Goal: Information Seeking & Learning: Learn about a topic

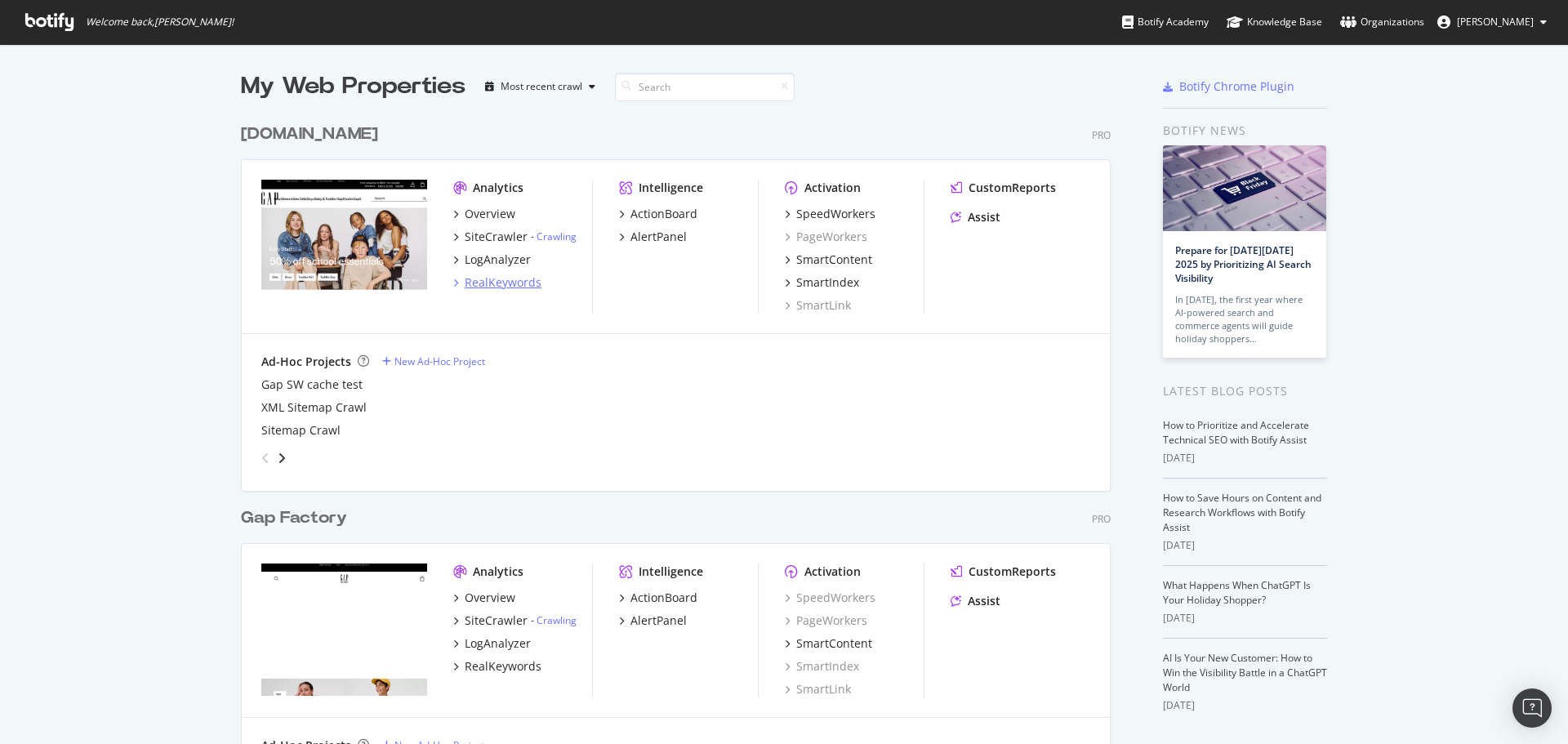
click at [507, 286] on div "RealKeywords" at bounding box center [503, 282] width 77 height 17
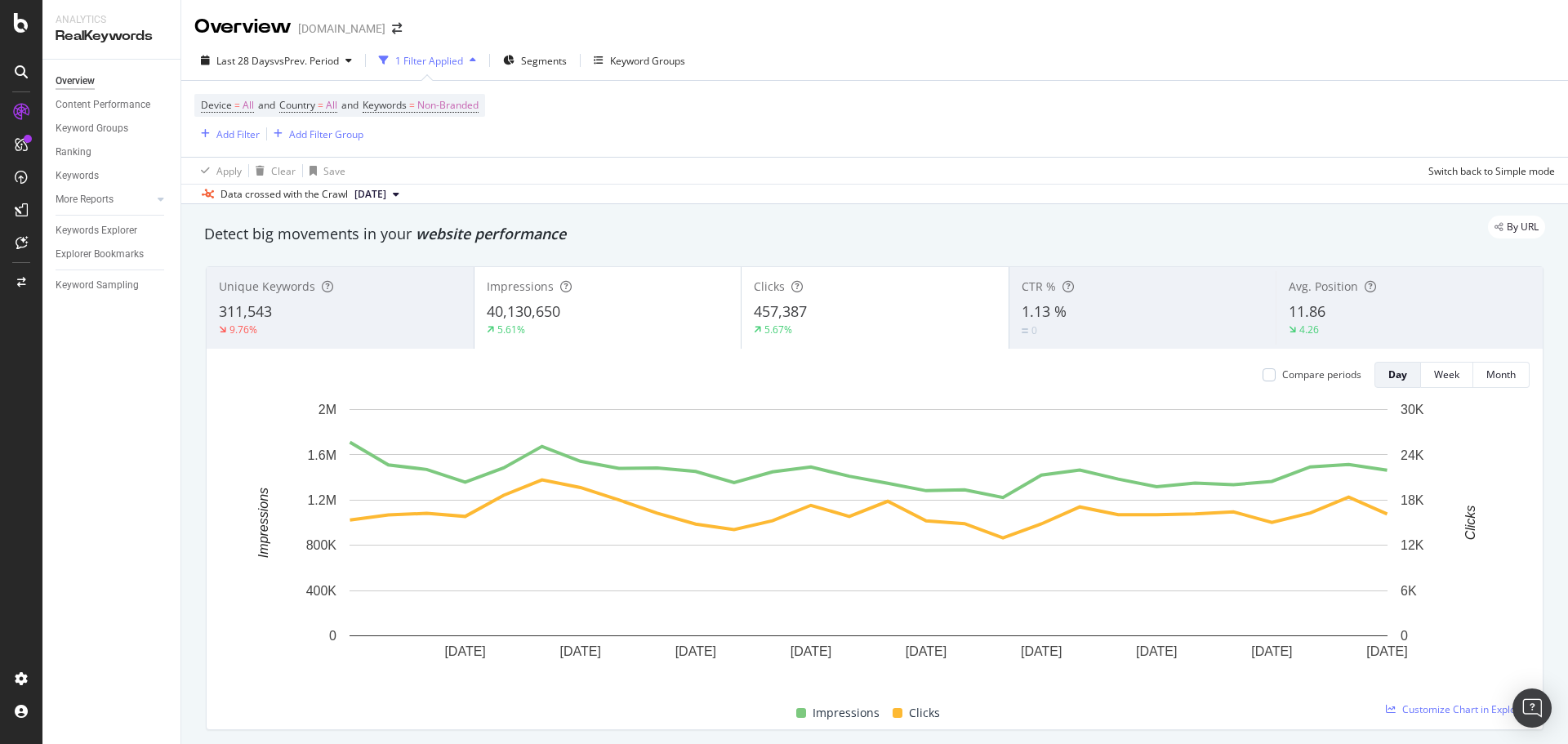
click at [1429, 216] on div "By URL" at bounding box center [866, 226] width 1358 height 23
click at [1538, 80] on div "Last 28 Days vs Prev. Period 1 Filter Applied Segments Keyword Groups" at bounding box center [874, 63] width 1387 height 32
click at [319, 56] on span "vs Prev. Period" at bounding box center [307, 61] width 65 height 14
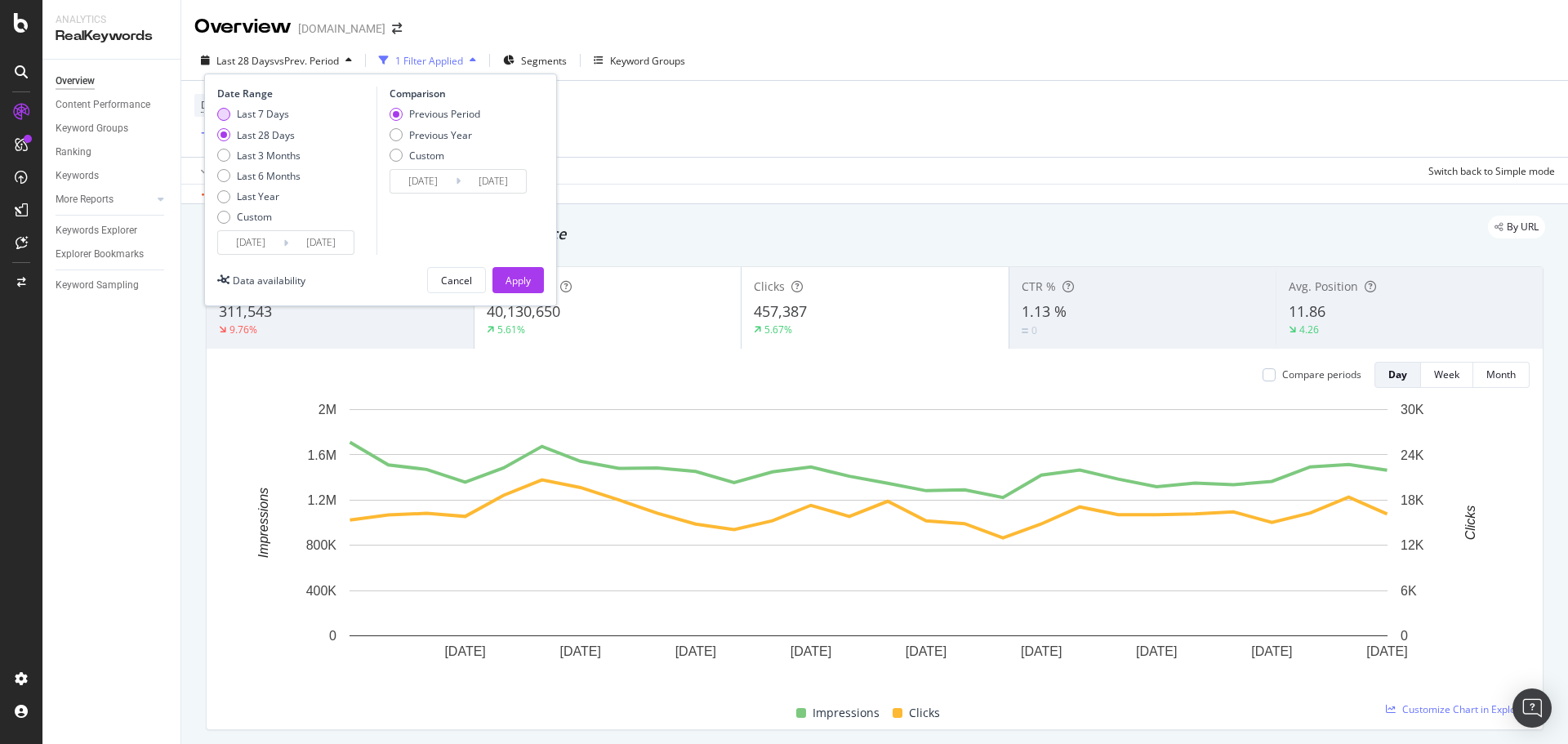
click at [238, 113] on div "Last 7 Days" at bounding box center [262, 114] width 52 height 14
type input "[DATE]"
click at [416, 132] on div "Previous Year" at bounding box center [440, 135] width 63 height 14
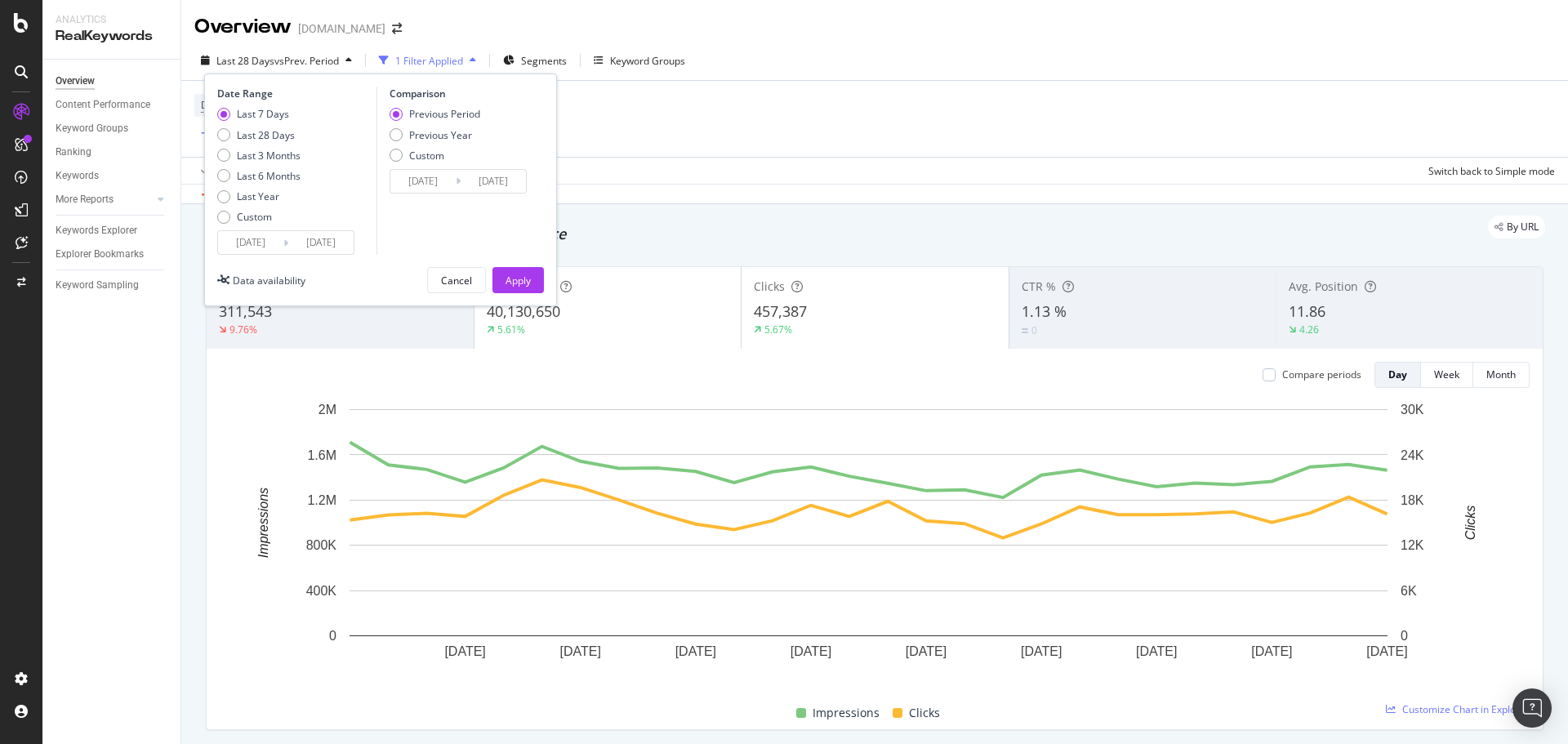
type input "[DATE]"
click at [519, 271] on div "Apply" at bounding box center [518, 280] width 26 height 25
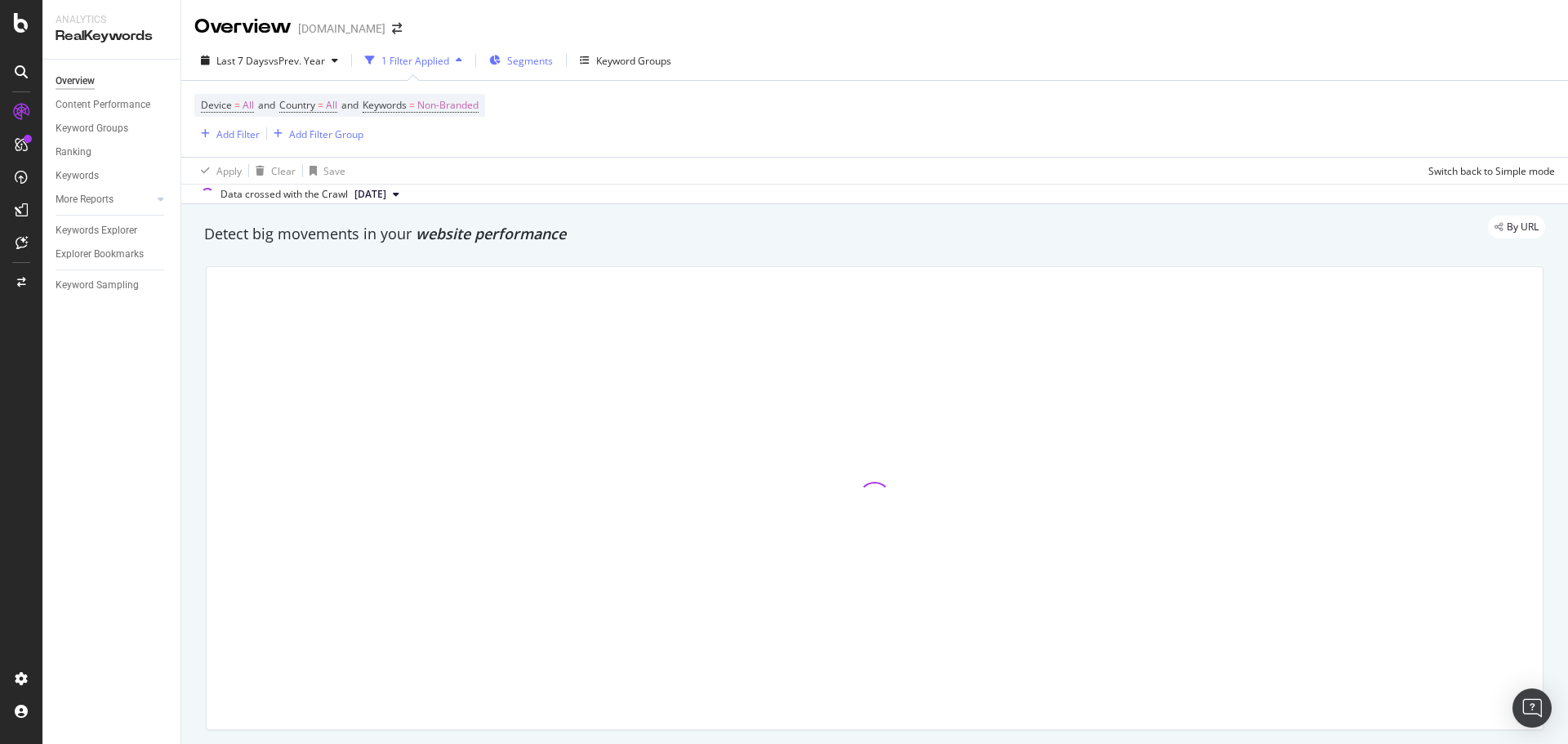
click at [539, 63] on span "Segments" at bounding box center [530, 61] width 46 height 14
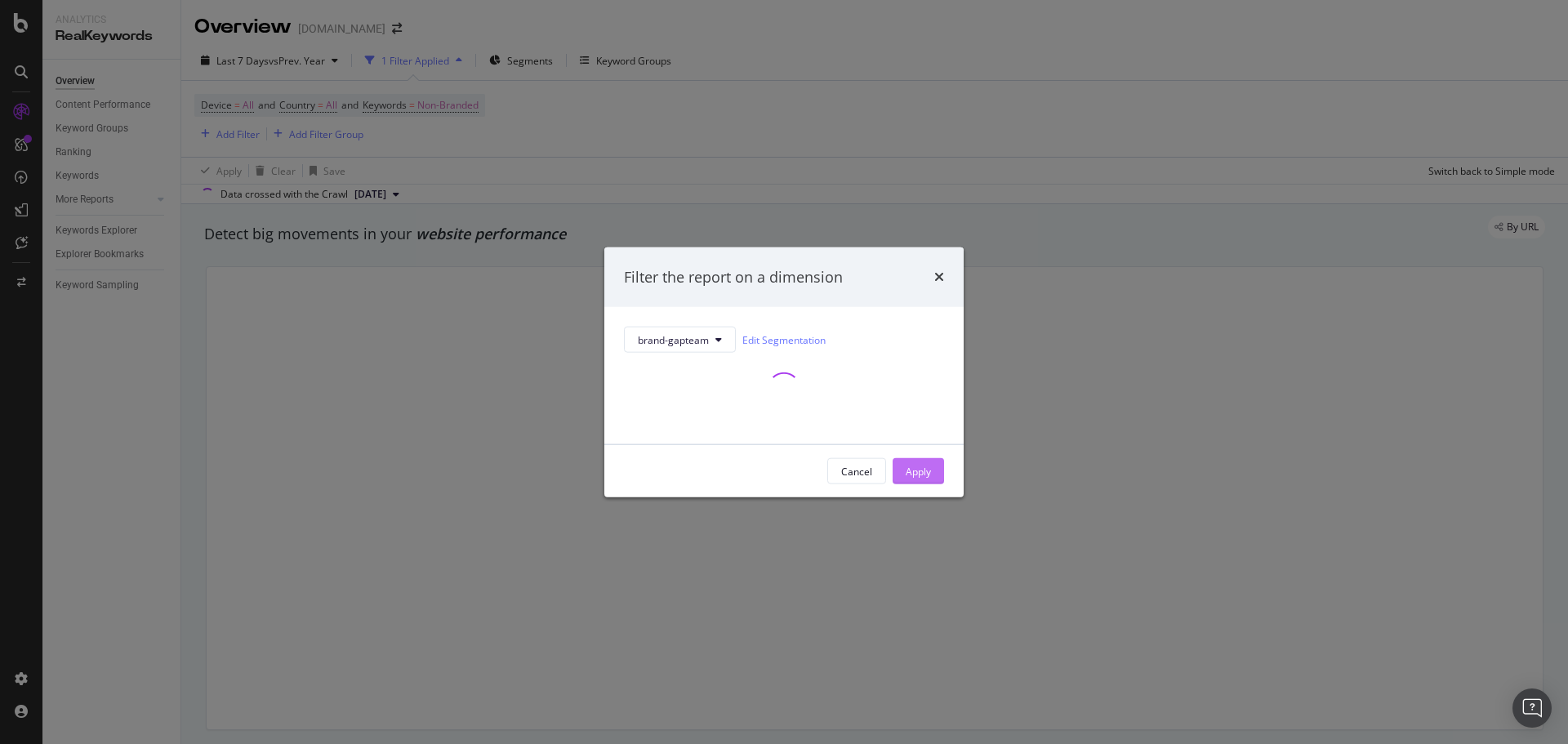
click at [934, 473] on button "Apply" at bounding box center [918, 471] width 51 height 27
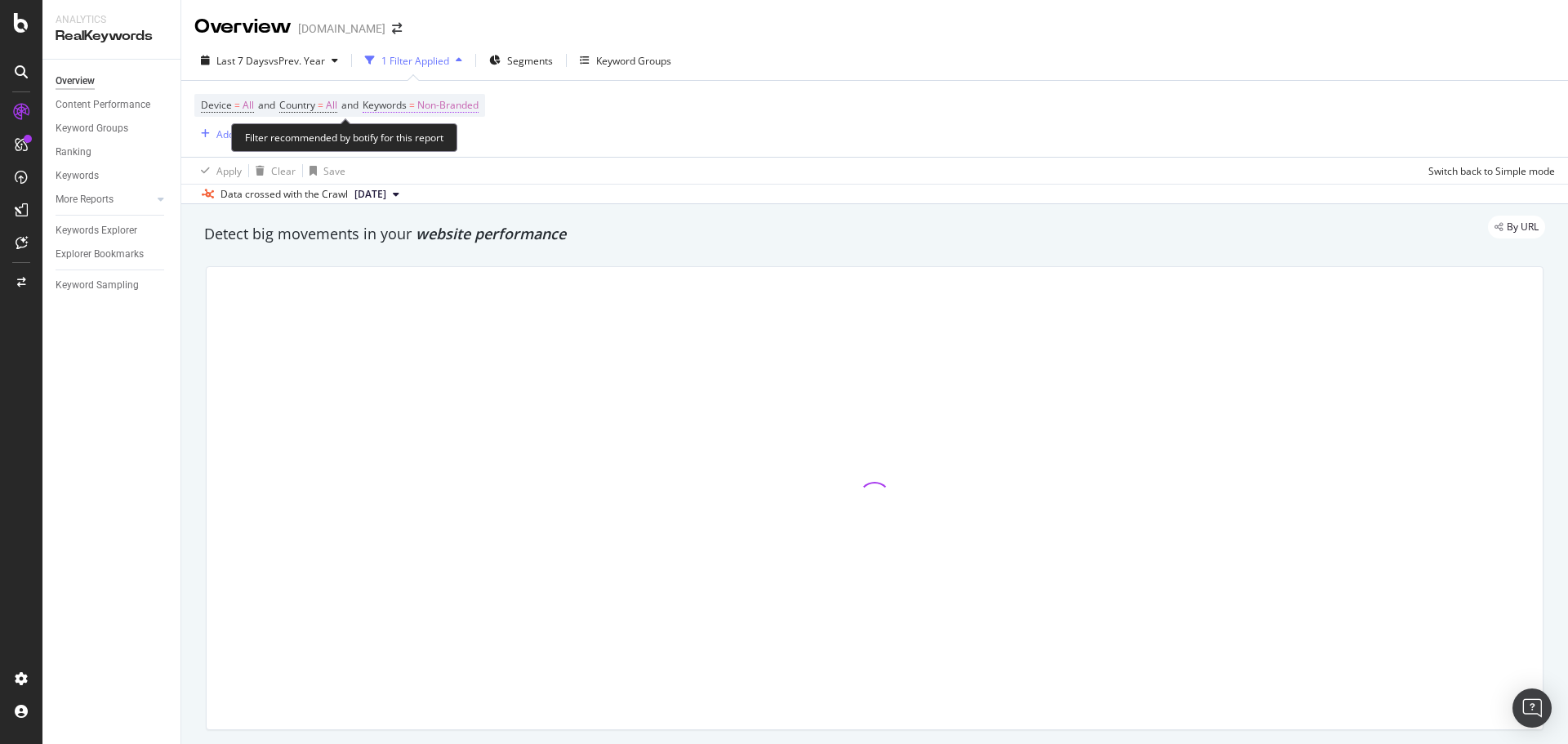
click at [454, 106] on span "Non-Branded" at bounding box center [448, 105] width 61 height 23
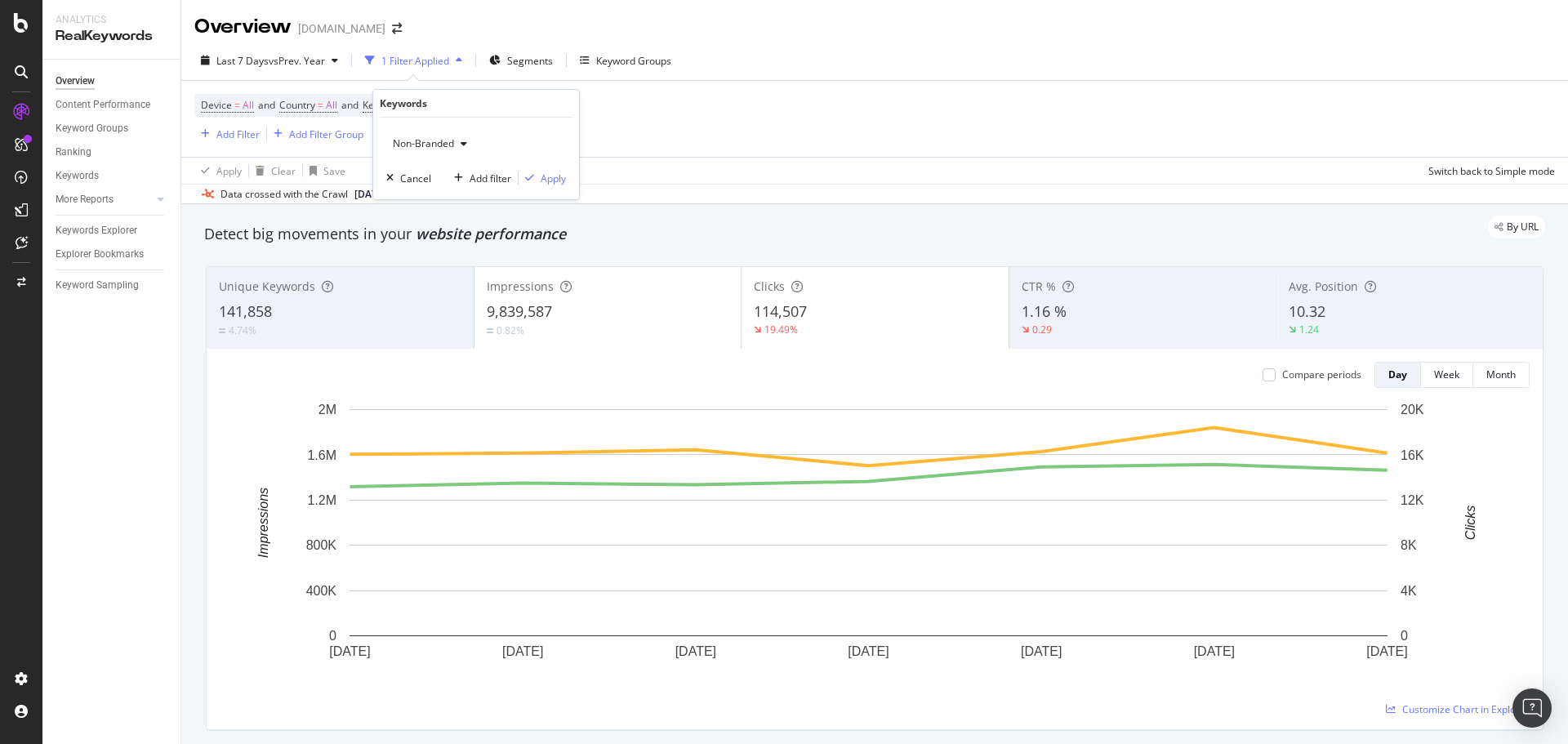
click at [436, 143] on span "Non-Branded" at bounding box center [420, 143] width 68 height 14
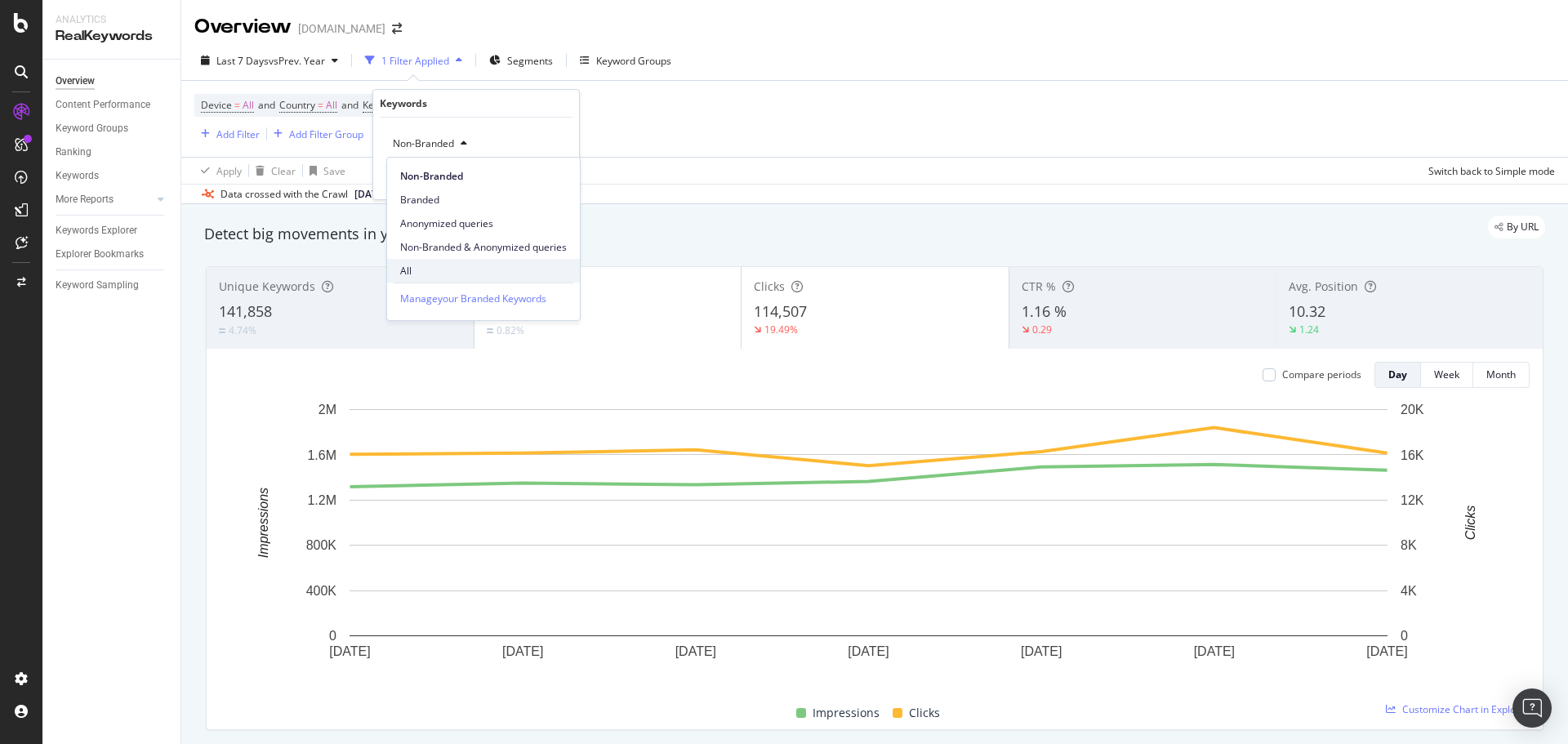
click at [412, 274] on span "All" at bounding box center [483, 270] width 166 height 15
click at [550, 174] on div "Apply" at bounding box center [553, 178] width 26 height 14
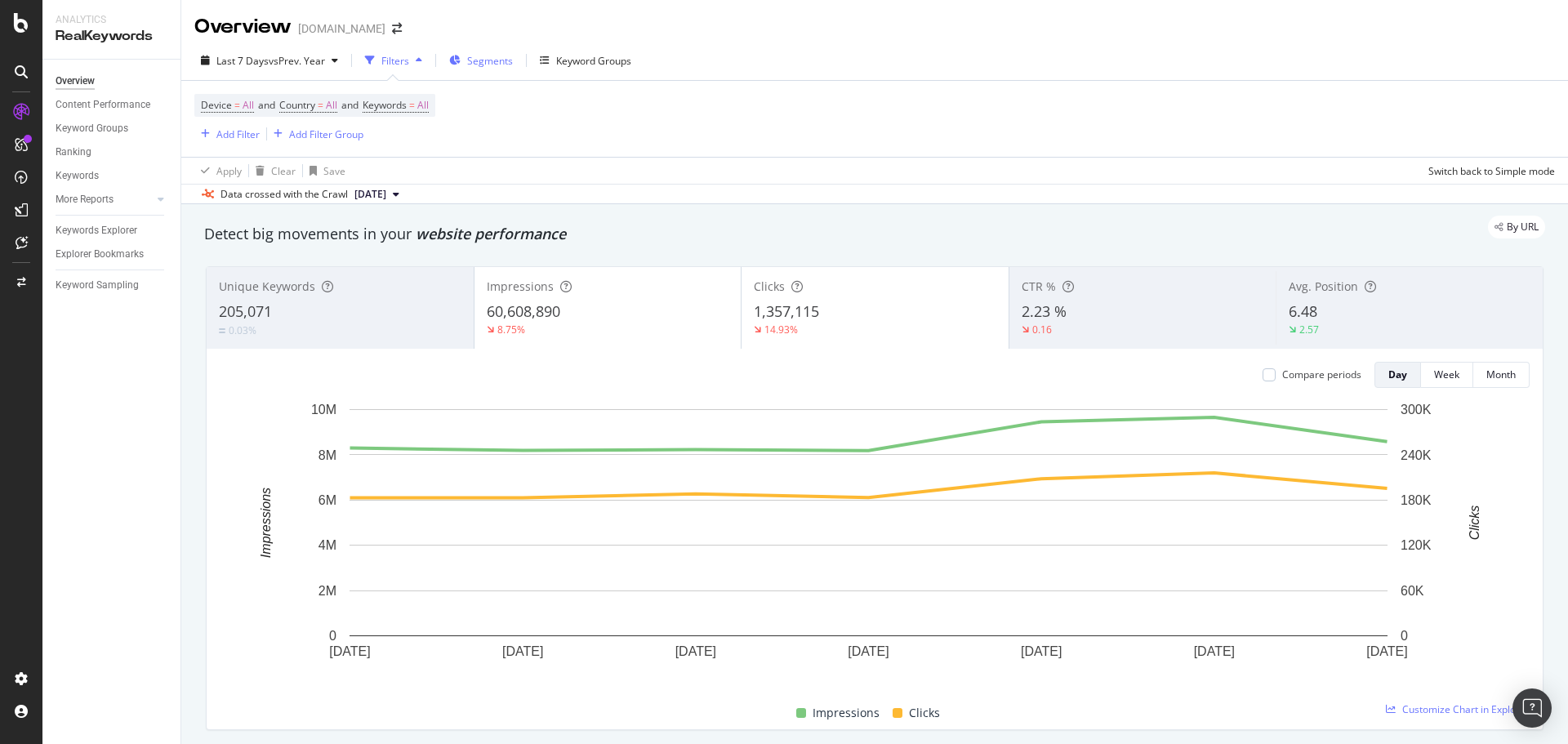
click at [506, 54] on span "Segments" at bounding box center [490, 61] width 46 height 14
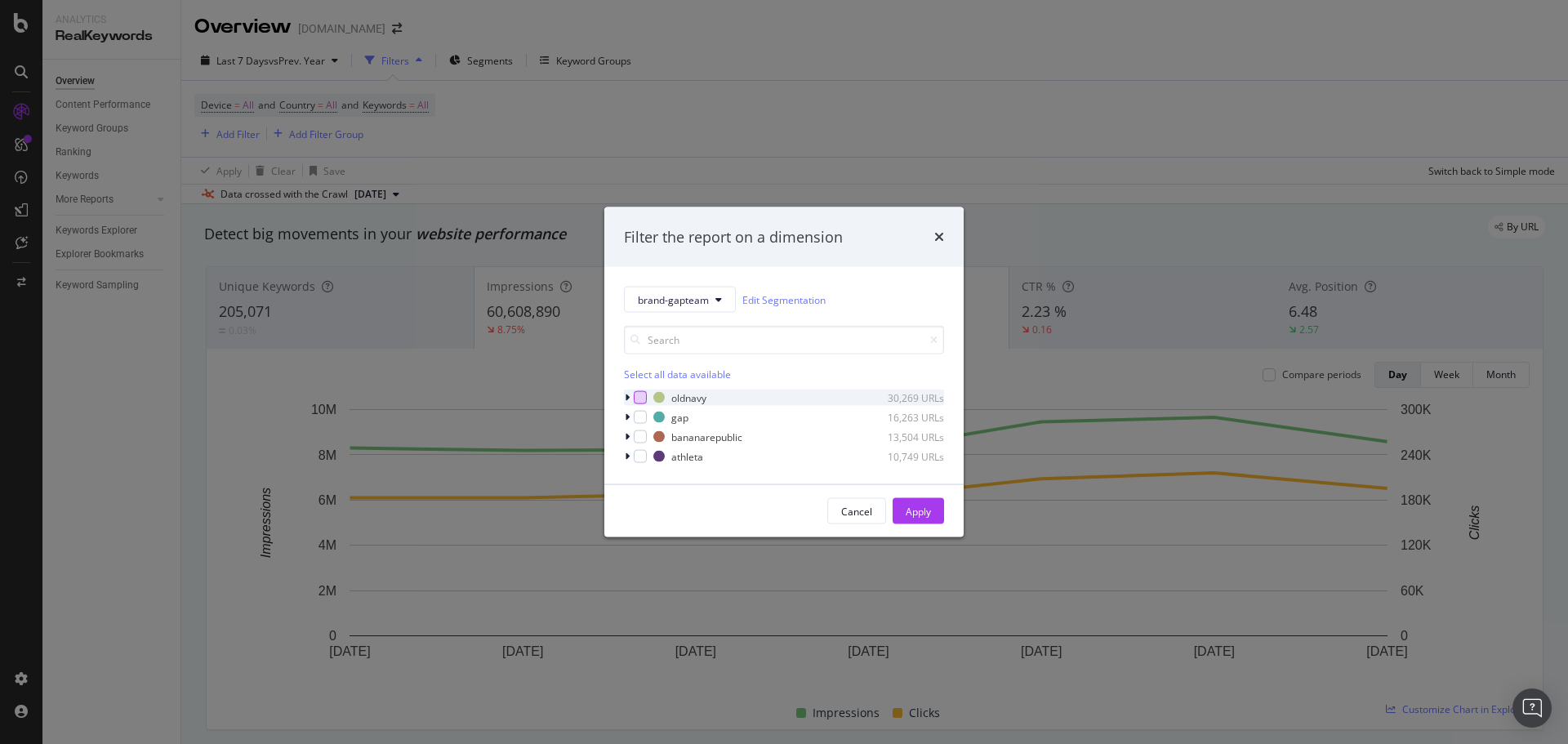
click at [645, 395] on div "modal" at bounding box center [640, 397] width 13 height 13
click at [646, 412] on div "modal" at bounding box center [640, 417] width 13 height 13
click at [637, 437] on div "modal" at bounding box center [640, 436] width 13 height 13
click at [634, 464] on div "athleta 10,749 URLs" at bounding box center [784, 456] width 320 height 17
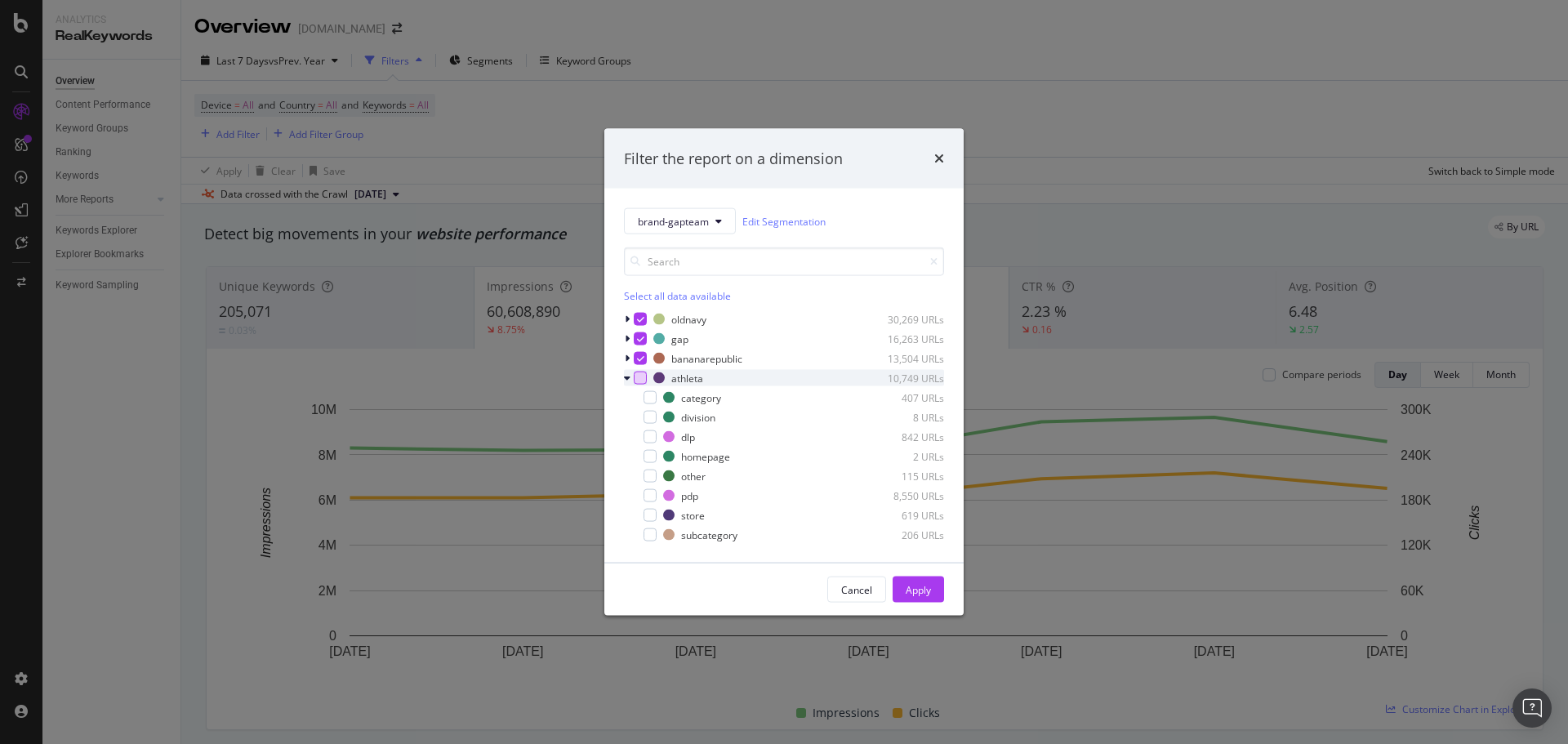
click at [636, 375] on div "modal" at bounding box center [640, 377] width 13 height 13
click at [915, 597] on div "Apply" at bounding box center [918, 589] width 26 height 14
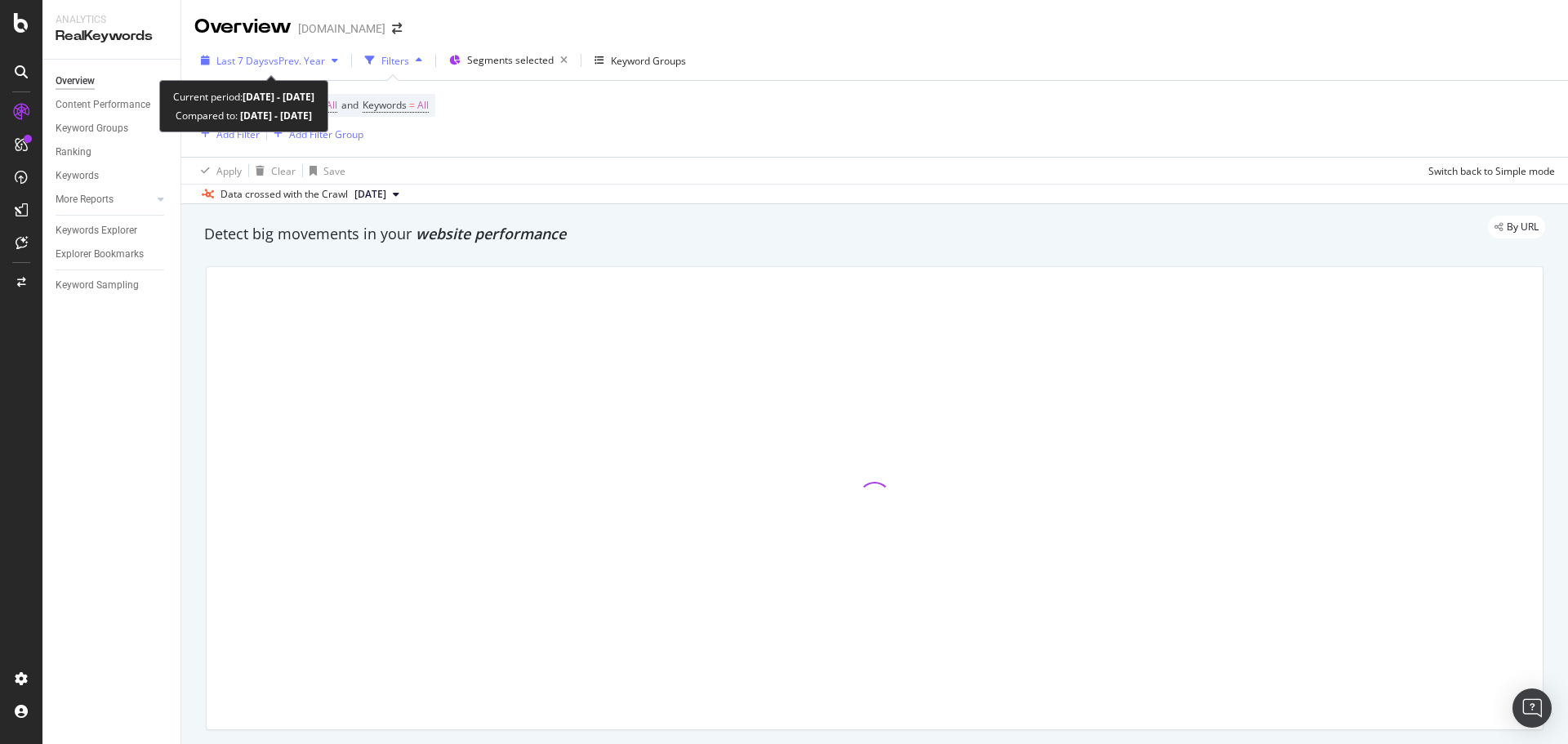
click at [247, 66] on span "Last 7 Days" at bounding box center [242, 61] width 52 height 14
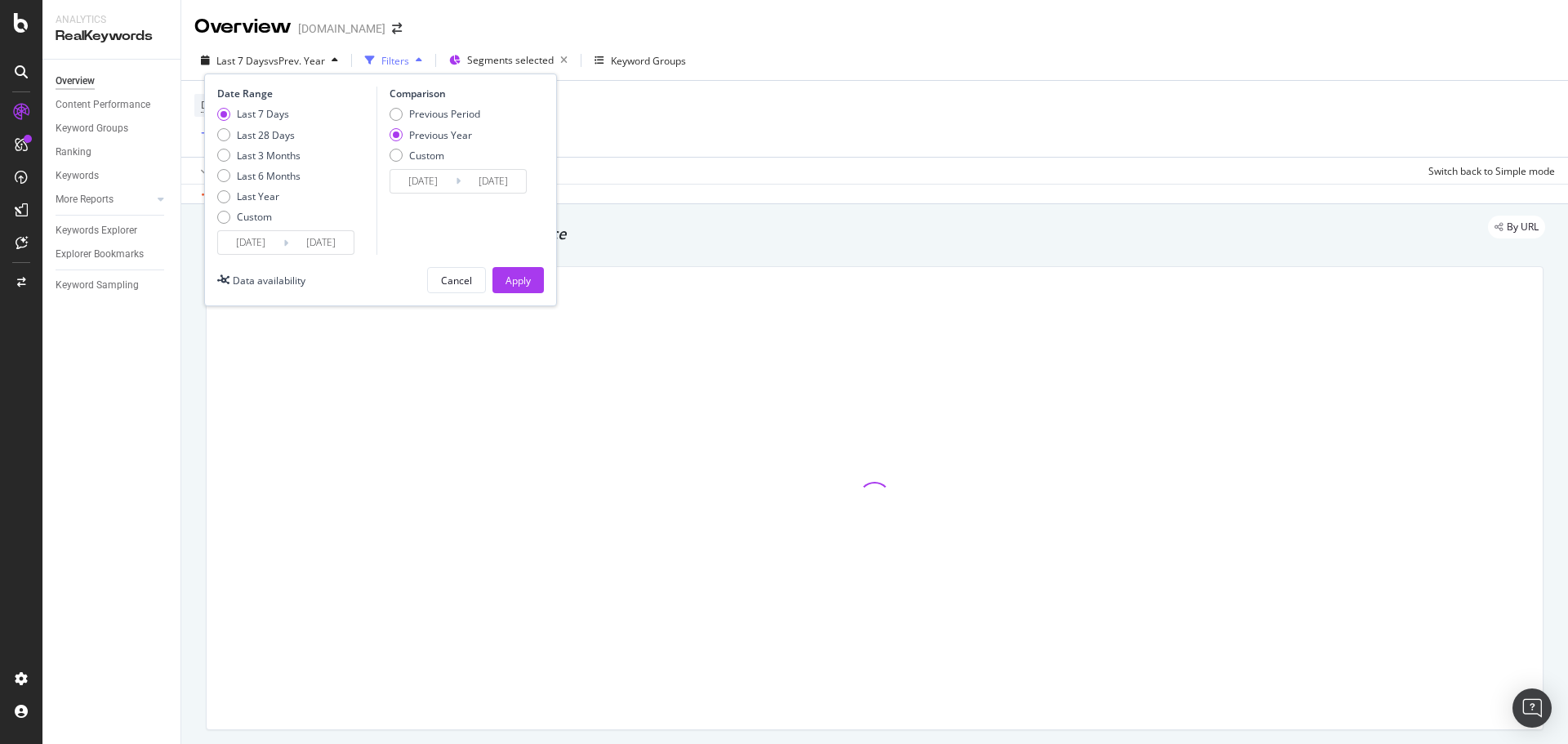
click at [254, 241] on input "[DATE]" at bounding box center [251, 242] width 65 height 23
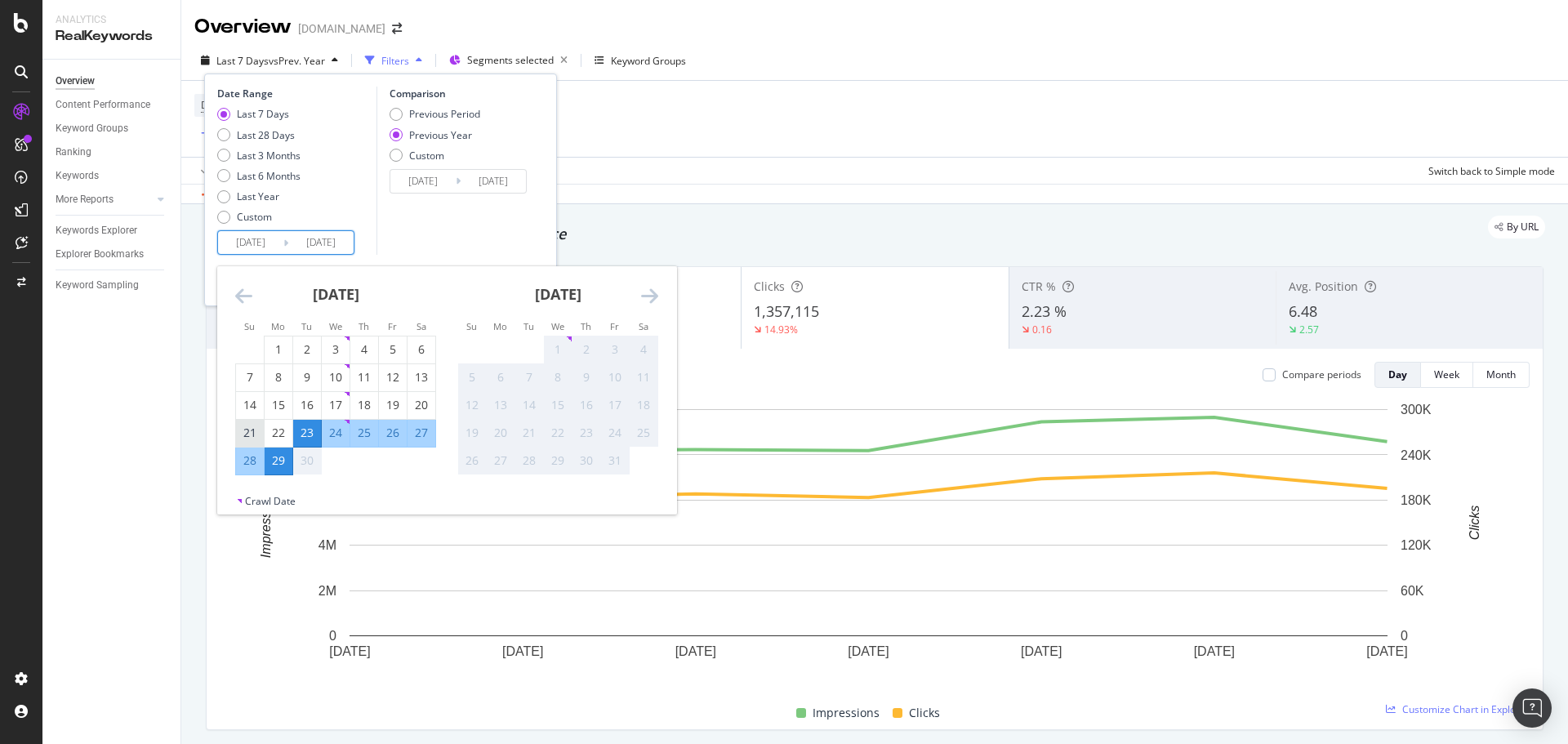
click at [250, 428] on div "21" at bounding box center [250, 432] width 28 height 17
type input "[DATE]"
click at [428, 433] on div "27" at bounding box center [422, 432] width 28 height 17
type input "[DATE]"
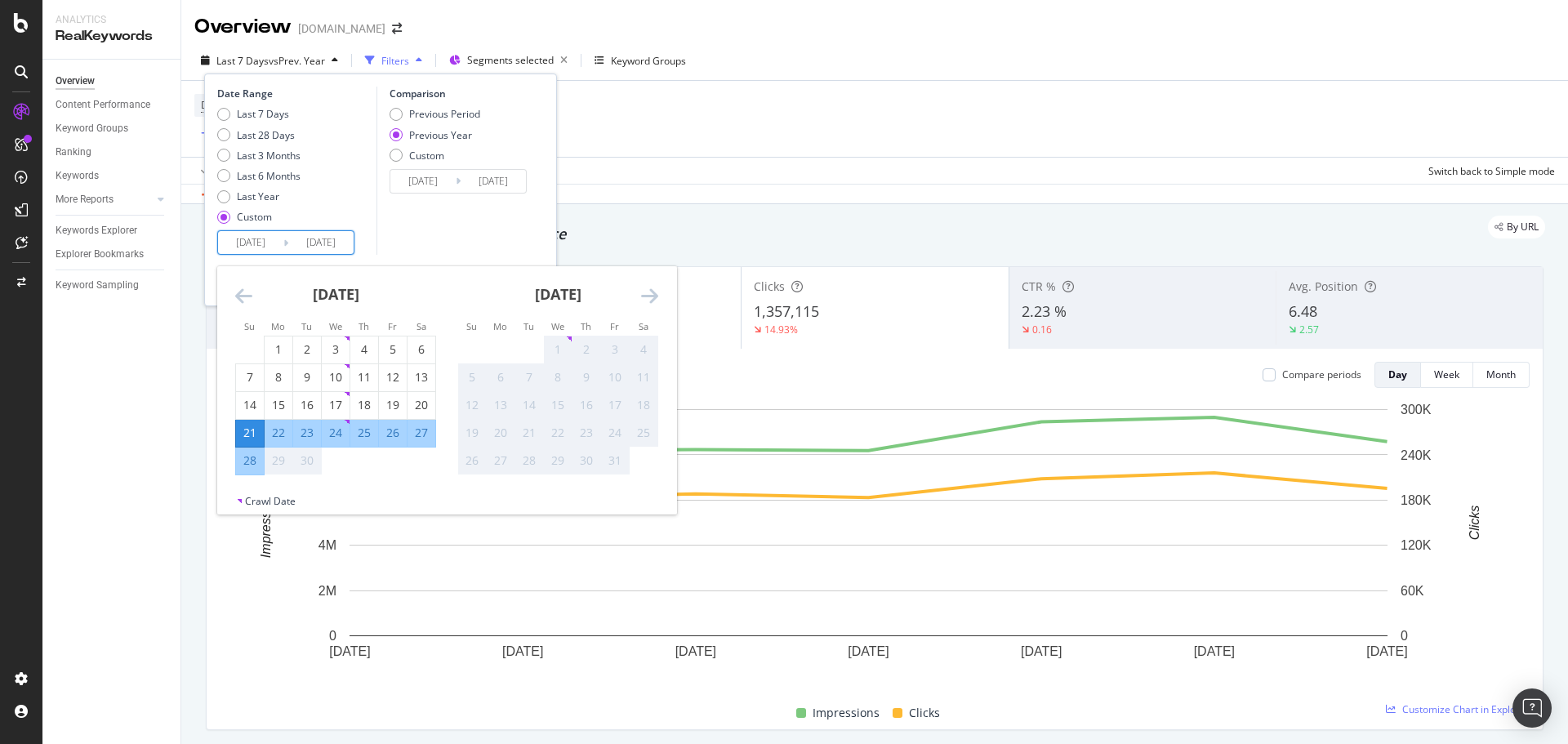
type input "[DATE]"
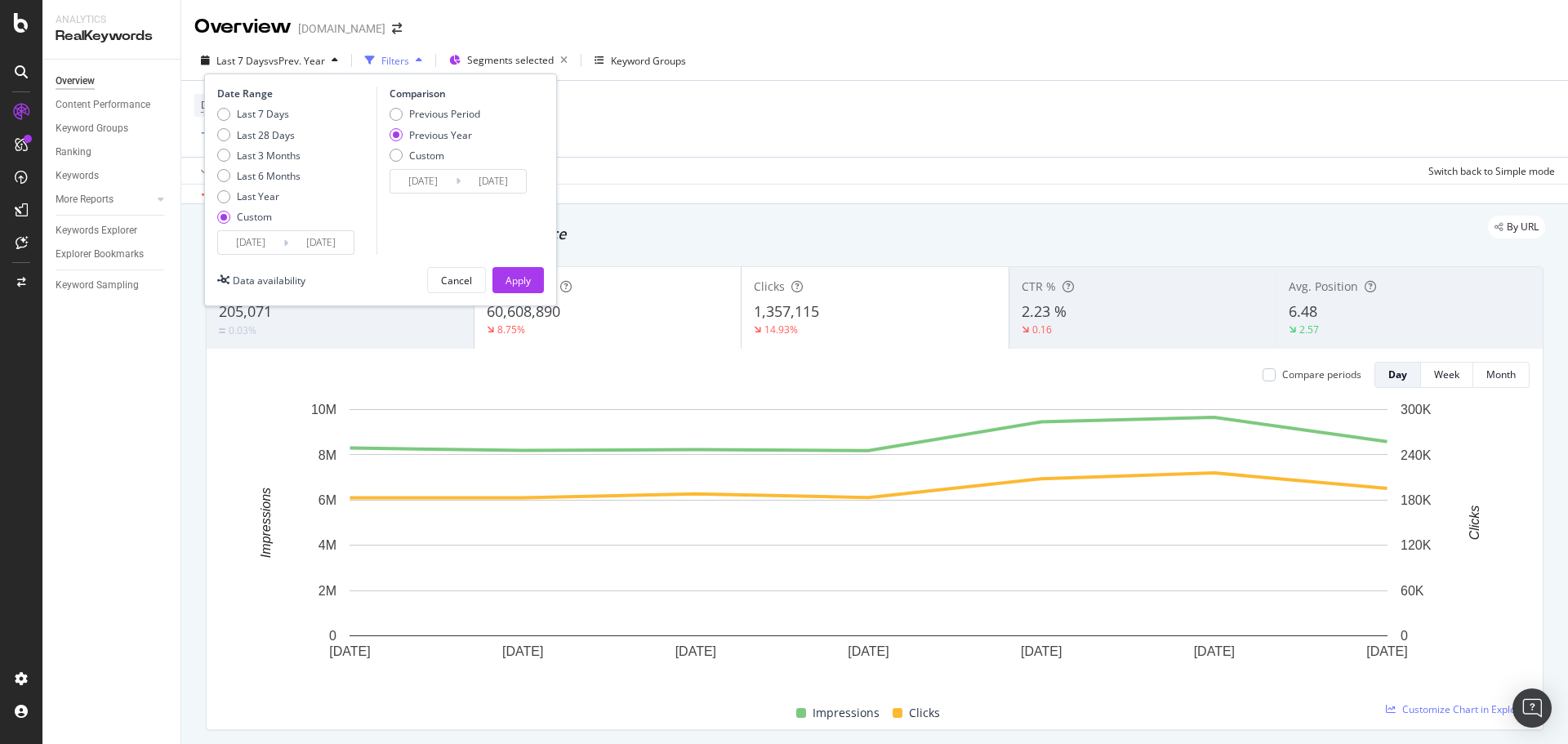
click at [309, 254] on input "[DATE]" at bounding box center [320, 242] width 65 height 23
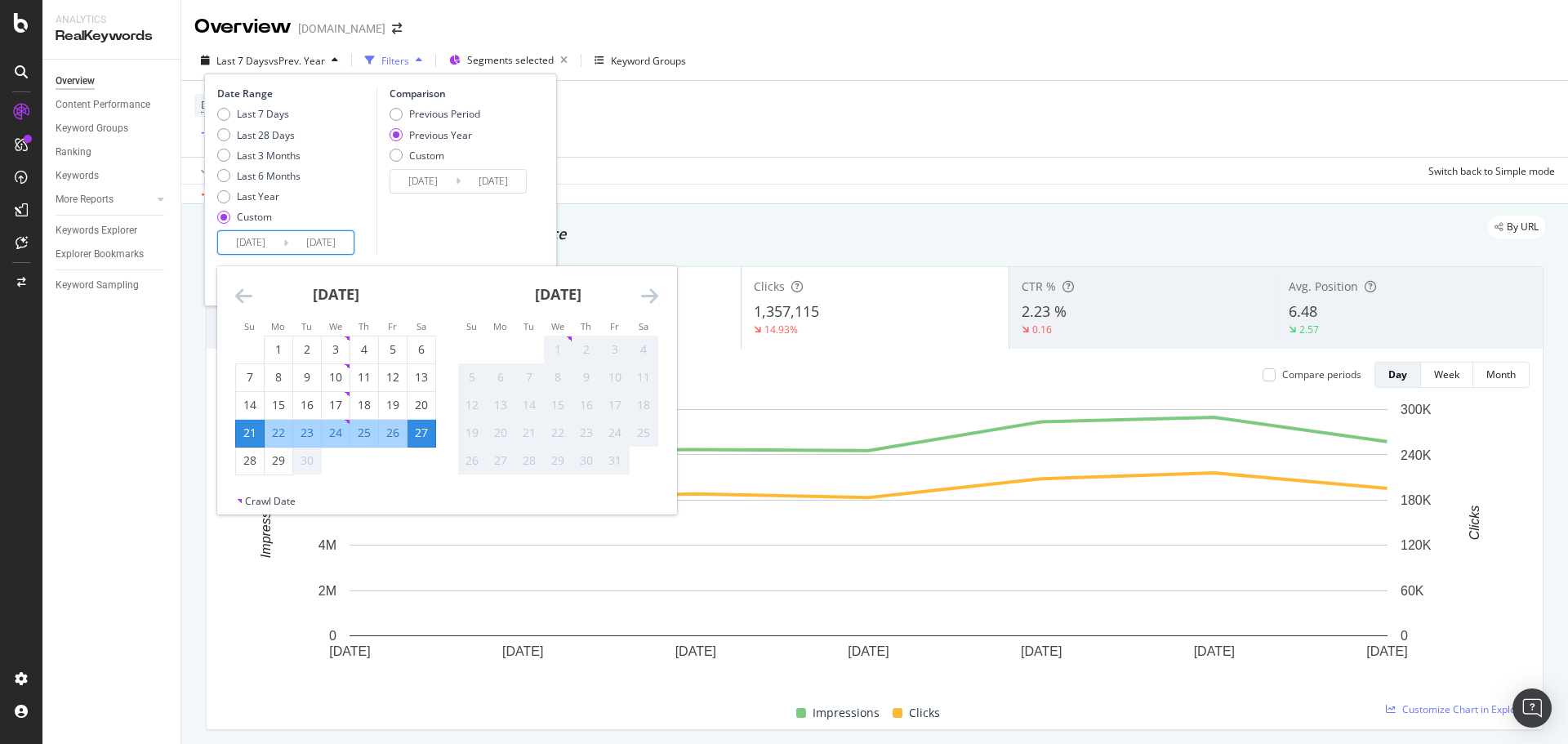
drag, startPoint x: 520, startPoint y: 134, endPoint x: 539, endPoint y: 167, distance: 38.1
click at [520, 135] on div "Previous Period Previous Year Custom" at bounding box center [460, 138] width 143 height 61
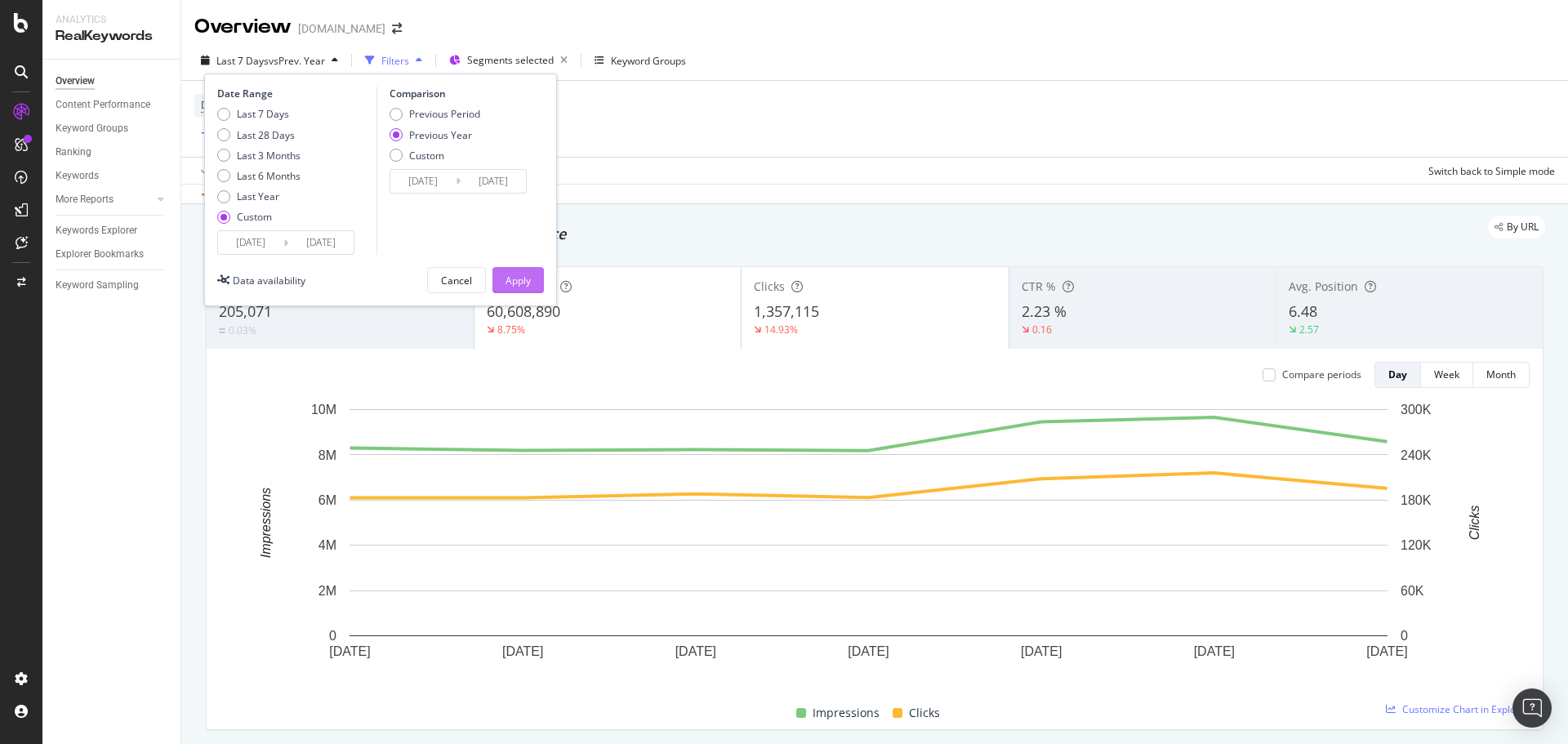
click at [529, 272] on div "Apply" at bounding box center [518, 280] width 26 height 25
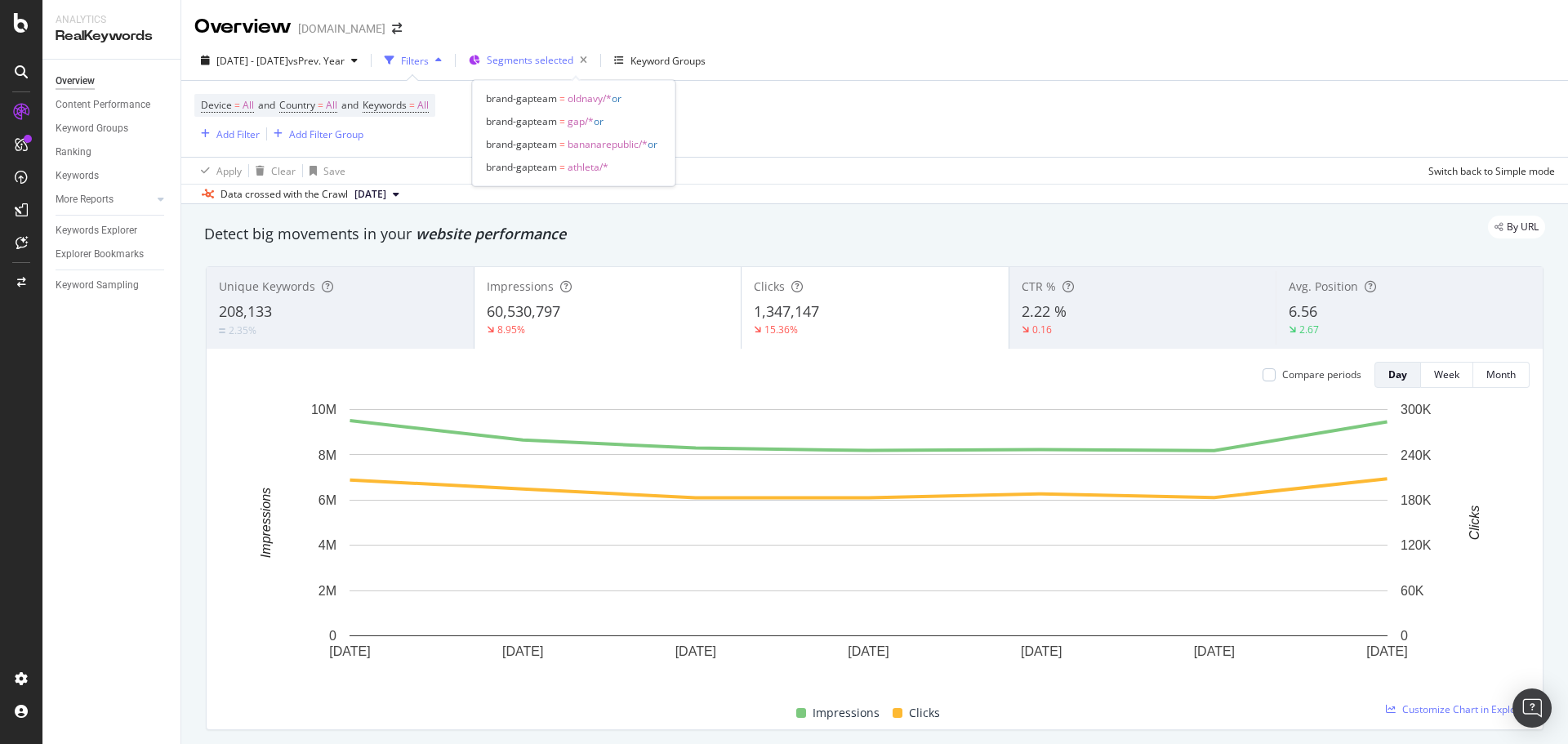
click at [569, 60] on span "Segments selected" at bounding box center [530, 60] width 87 height 14
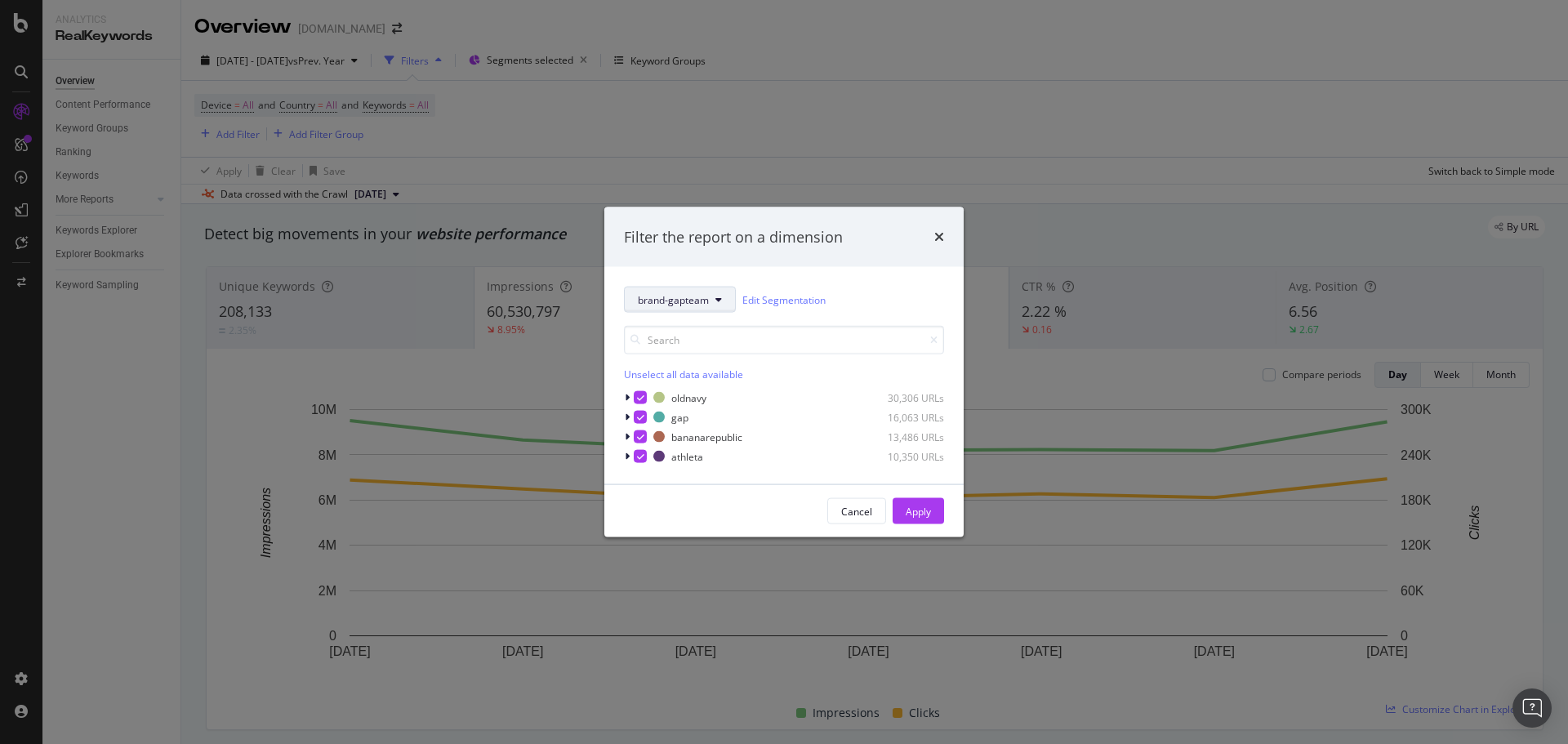
click at [669, 303] on span "brand-gapteam" at bounding box center [673, 299] width 71 height 14
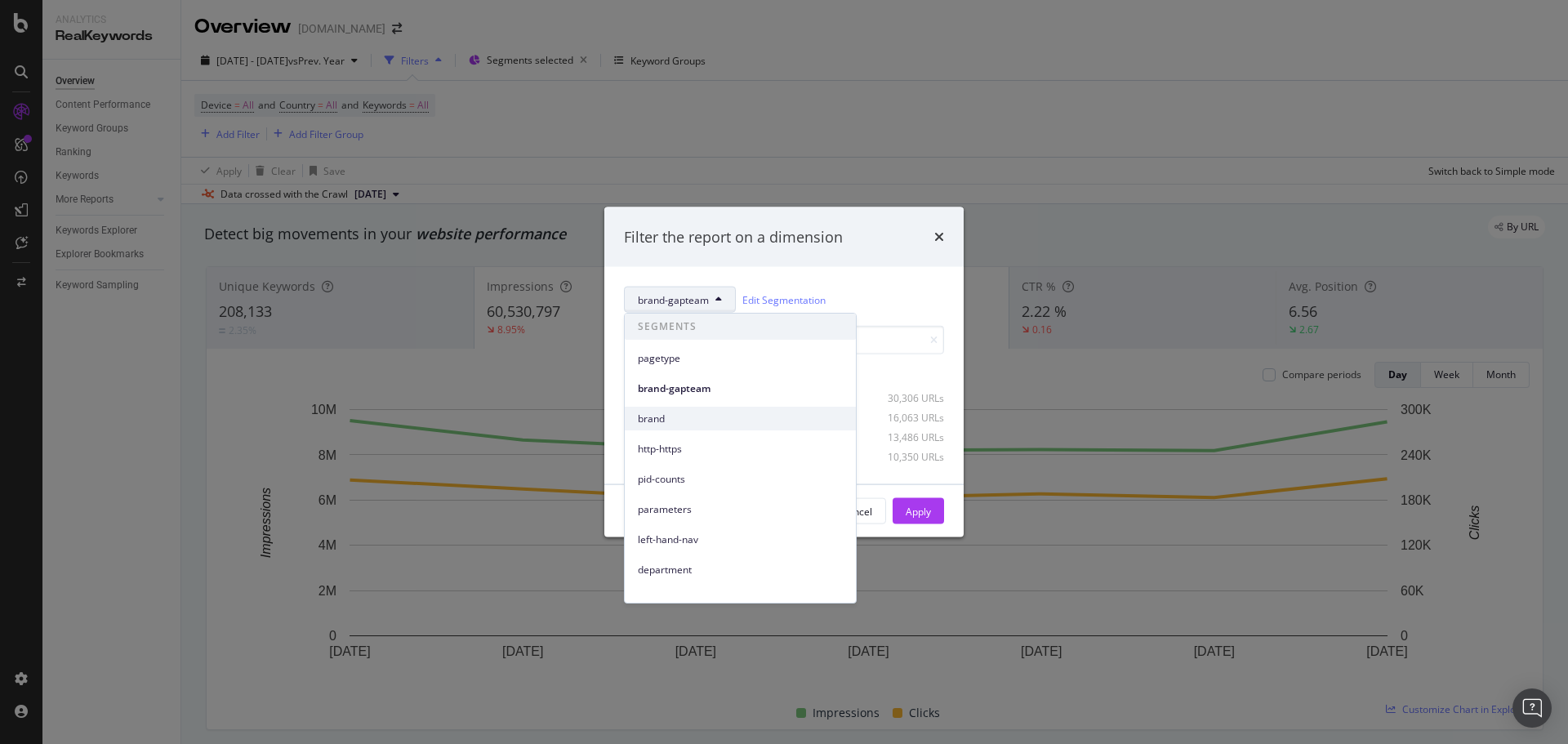
click at [668, 428] on div "brand" at bounding box center [740, 419] width 231 height 24
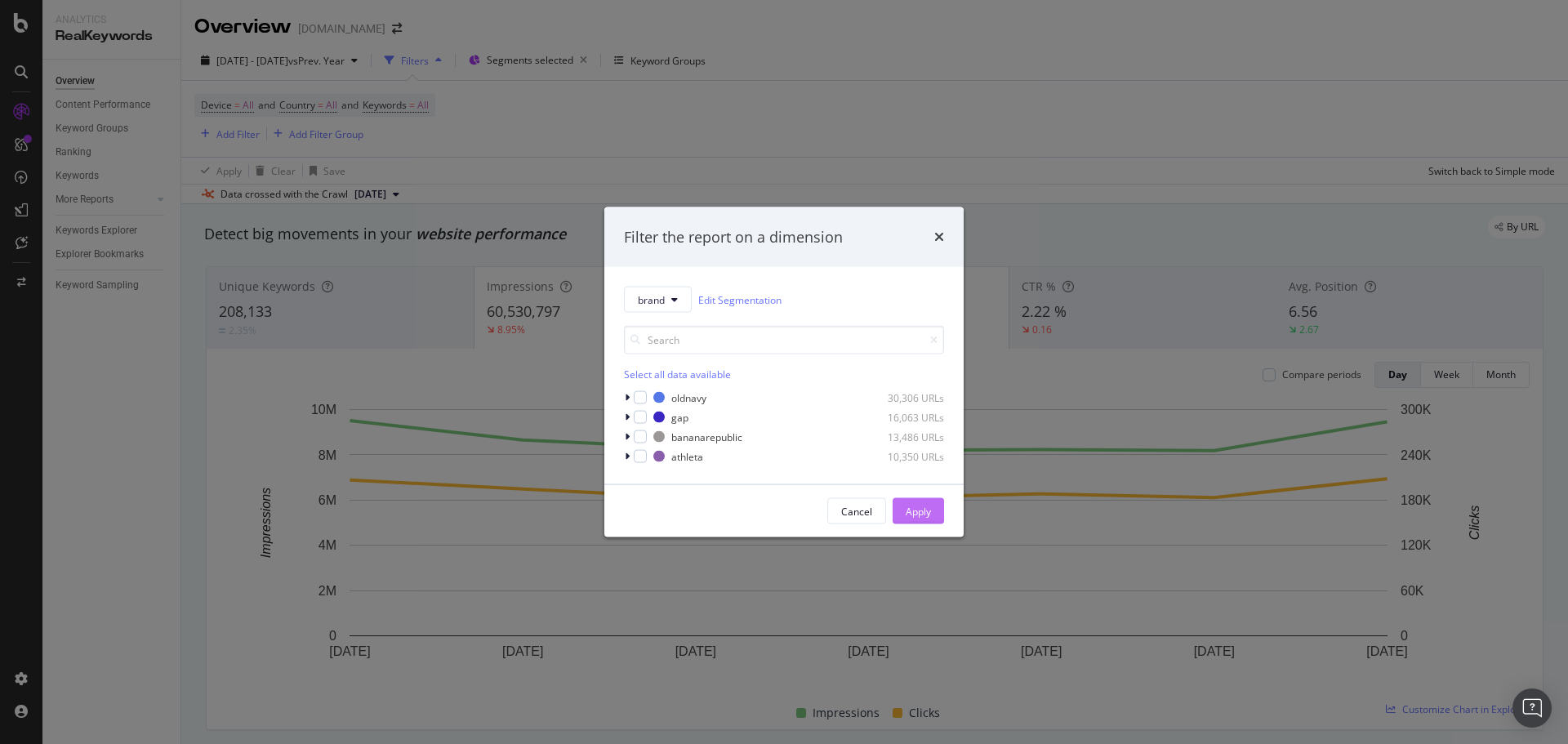
click at [910, 502] on div "Apply" at bounding box center [918, 511] width 26 height 25
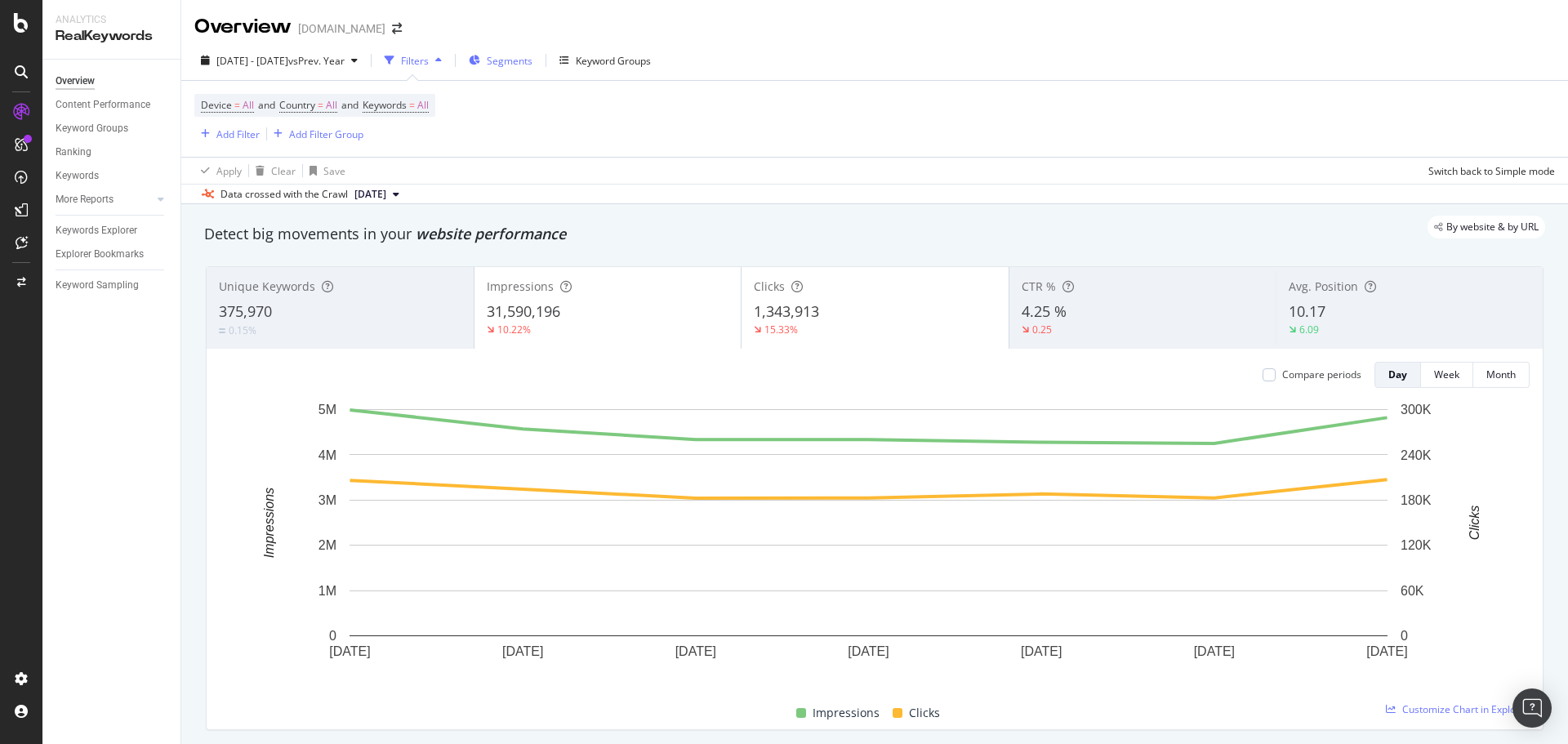
click at [533, 63] on span "Segments" at bounding box center [509, 61] width 46 height 14
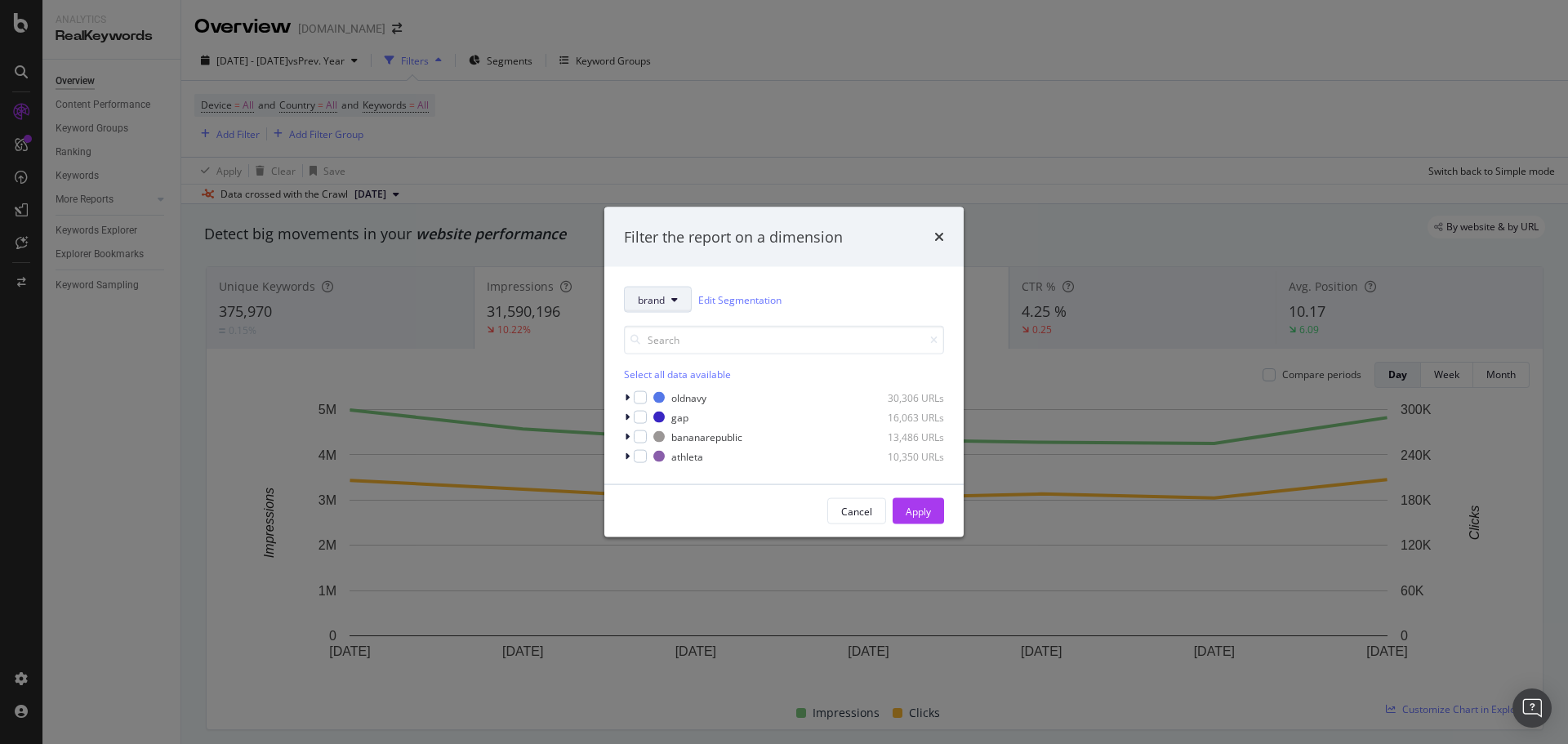
click at [678, 308] on button "brand" at bounding box center [658, 300] width 68 height 27
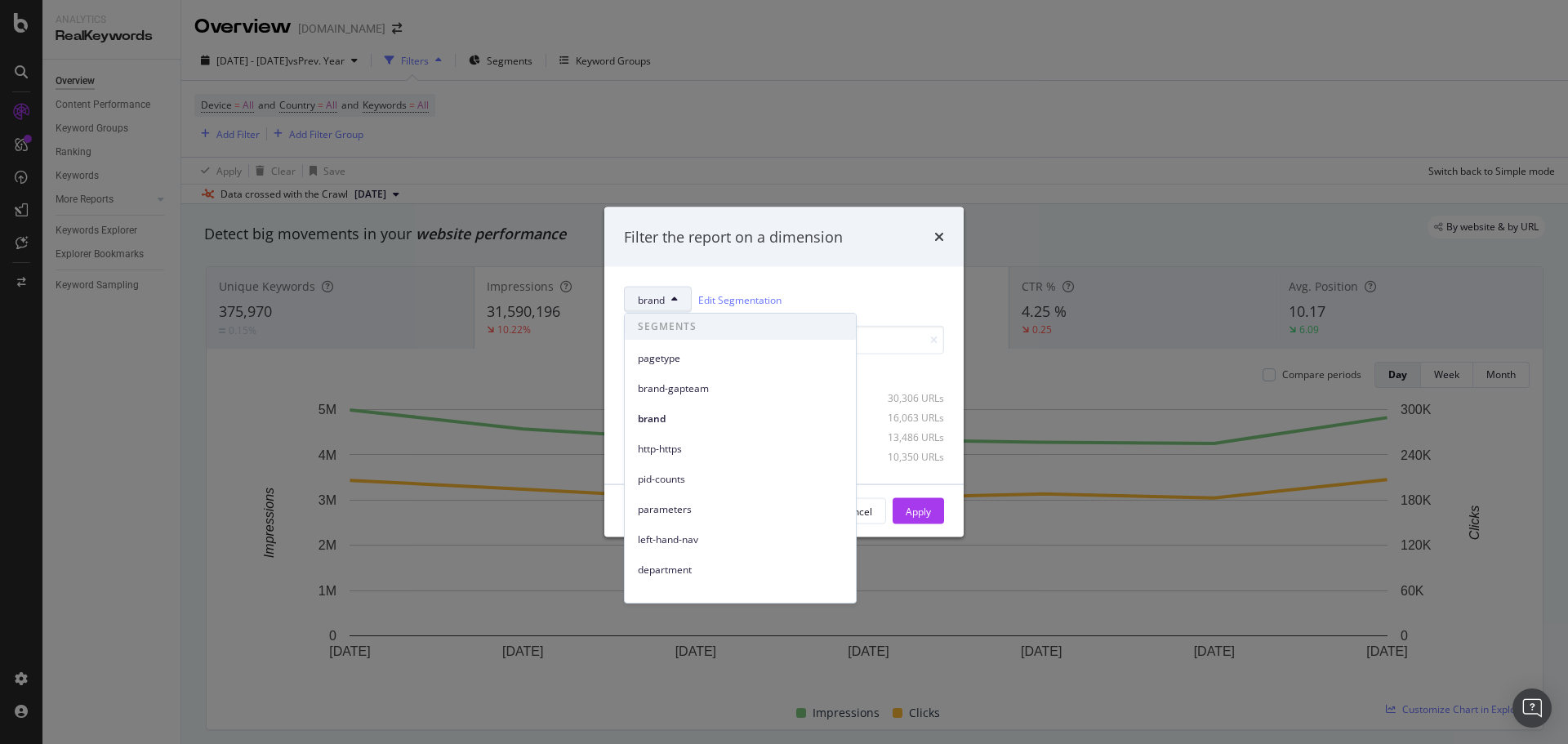
click at [1276, 63] on div "Filter the report on a dimension brand Edit Segmentation Select all data availa…" at bounding box center [784, 372] width 1568 height 744
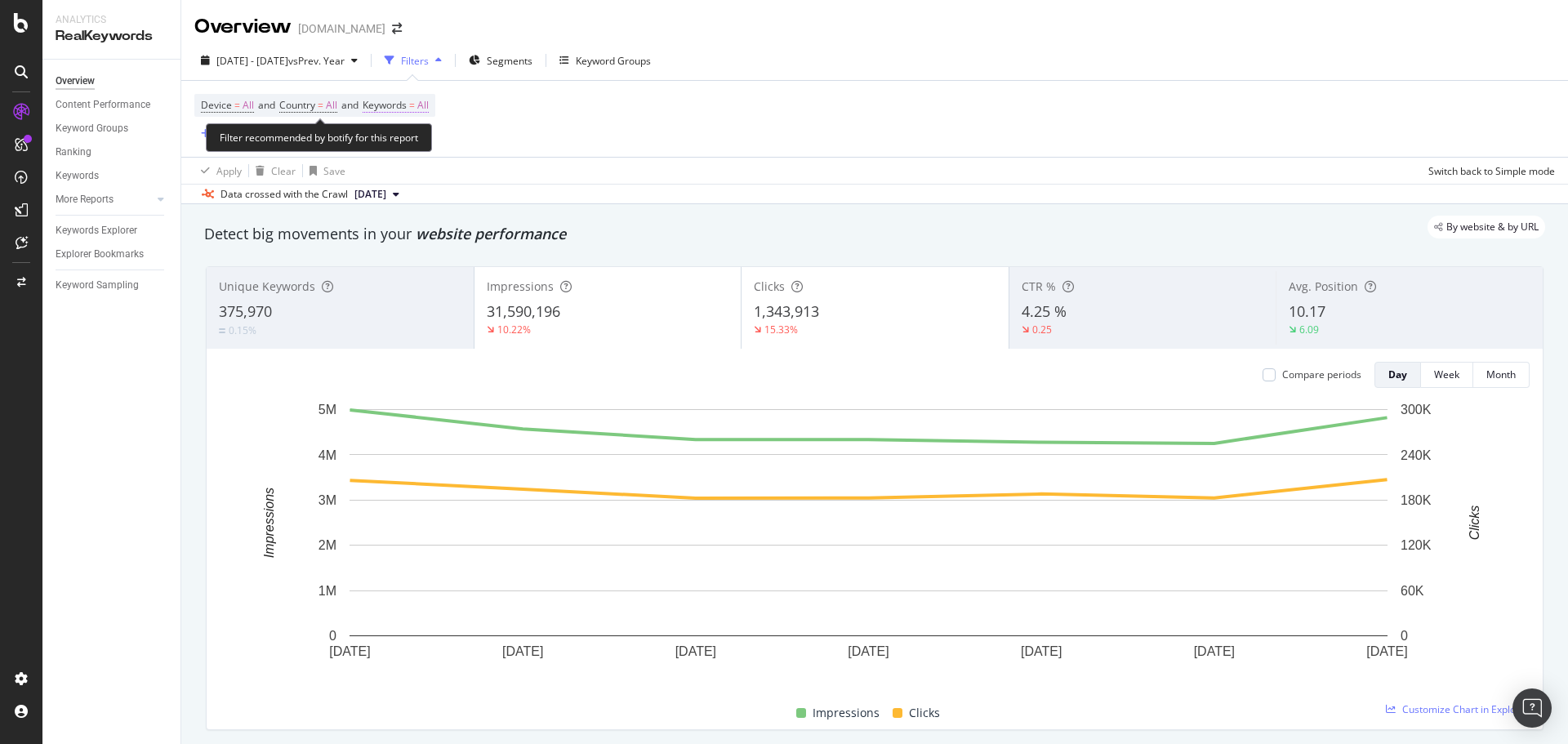
click at [398, 111] on span "Keywords" at bounding box center [384, 105] width 44 height 14
click at [417, 143] on icon "button" at bounding box center [414, 143] width 7 height 10
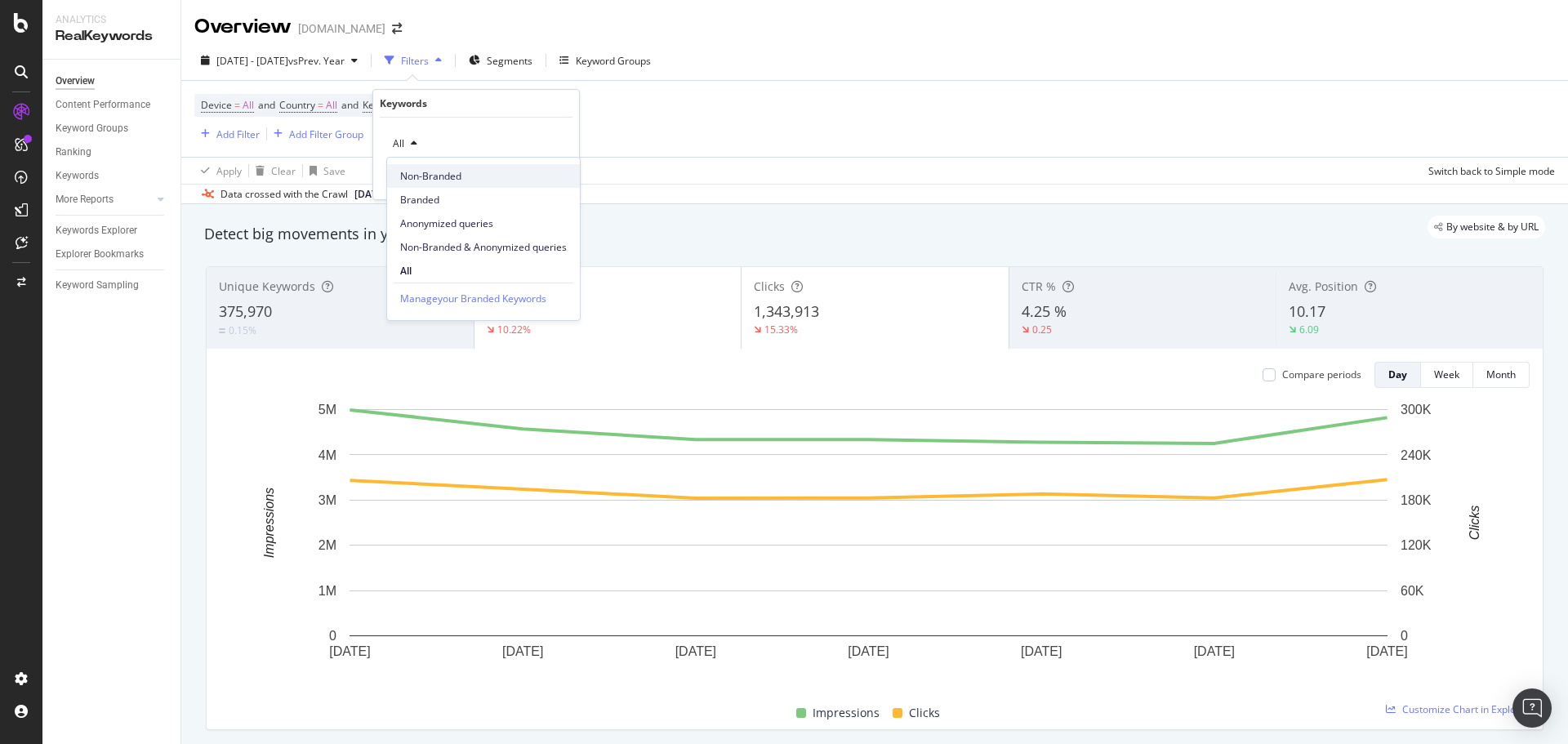
click at [441, 175] on span "Non-Branded" at bounding box center [483, 176] width 166 height 15
click at [552, 173] on div "Apply" at bounding box center [553, 178] width 26 height 14
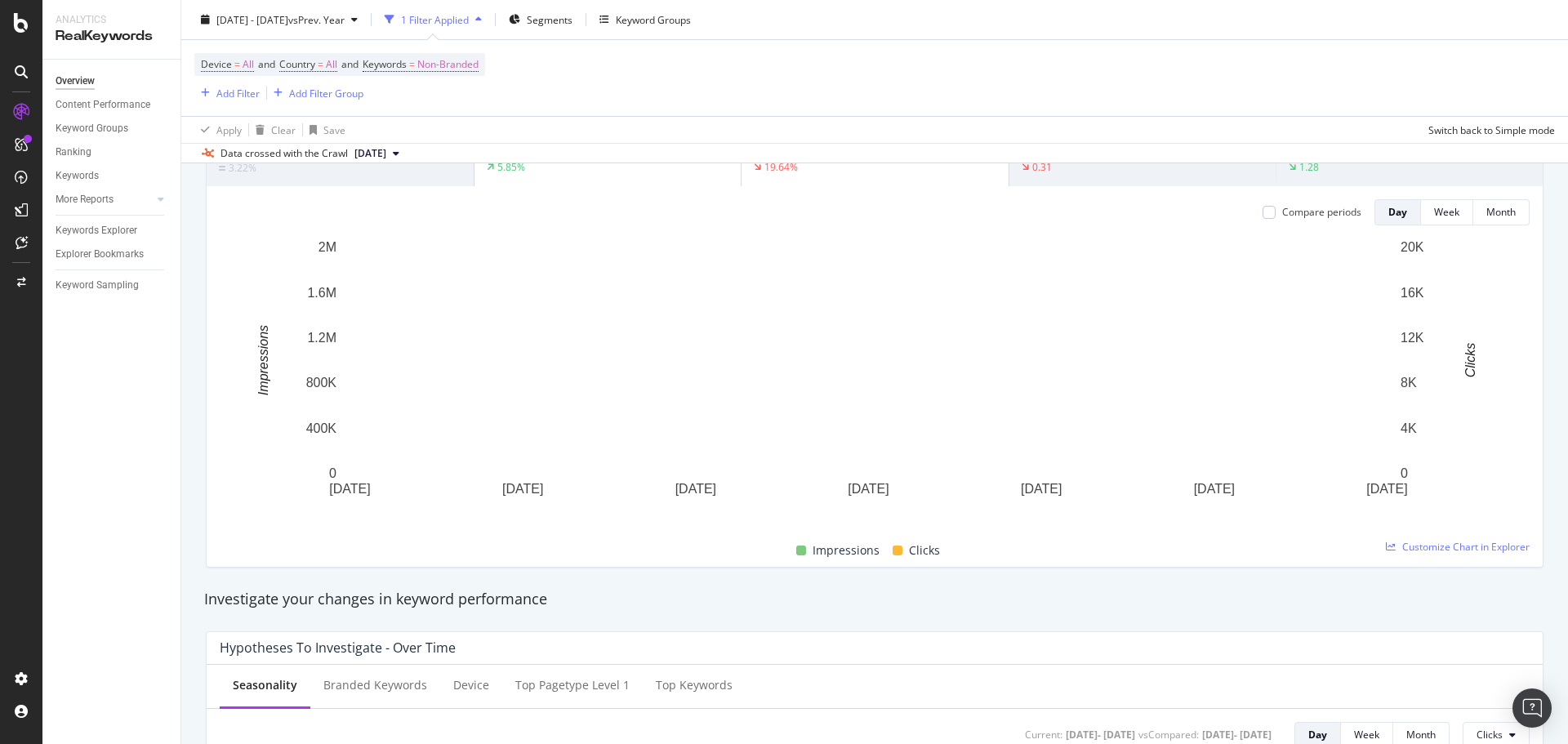
scroll to position [163, 0]
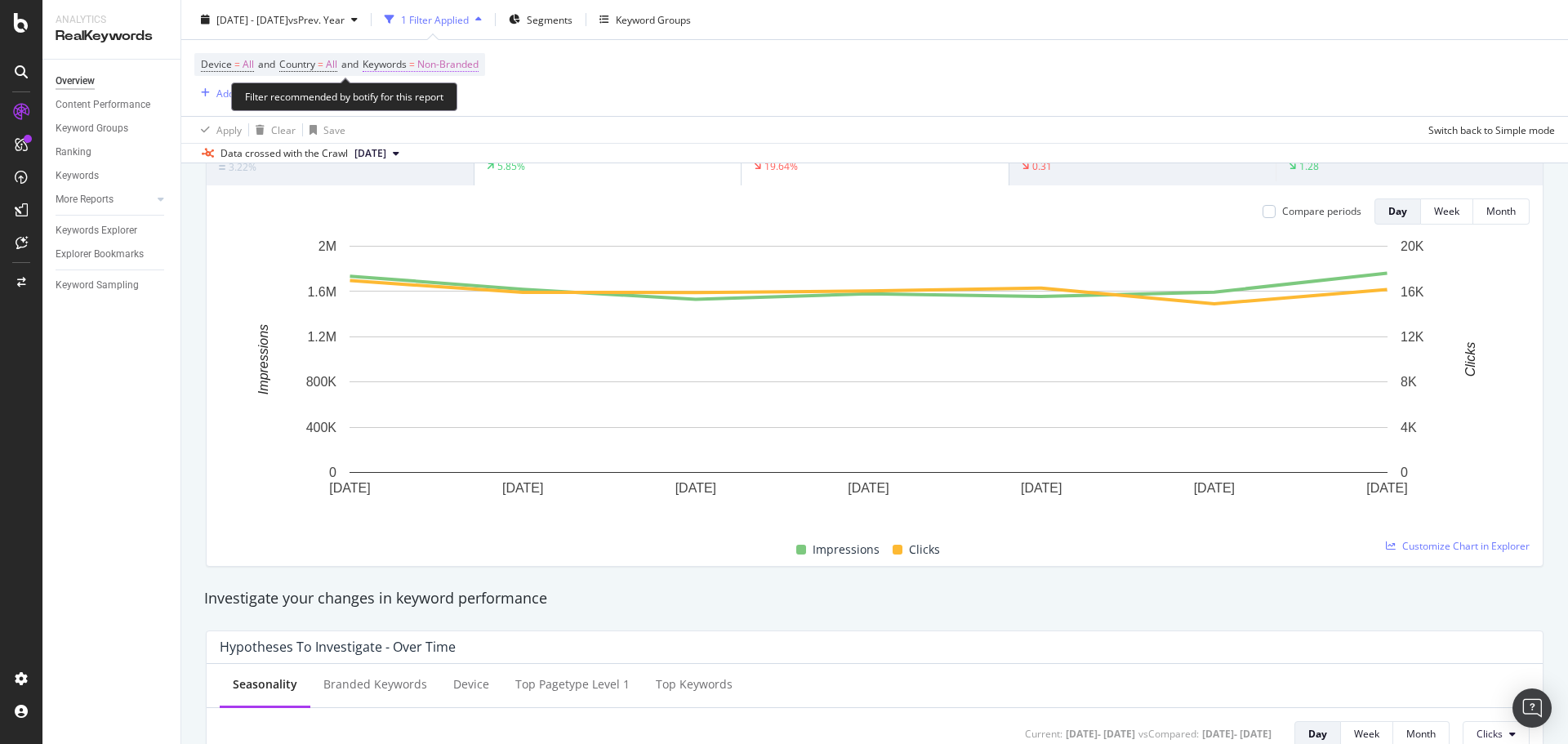
click at [436, 65] on span "Non-Branded" at bounding box center [448, 64] width 61 height 23
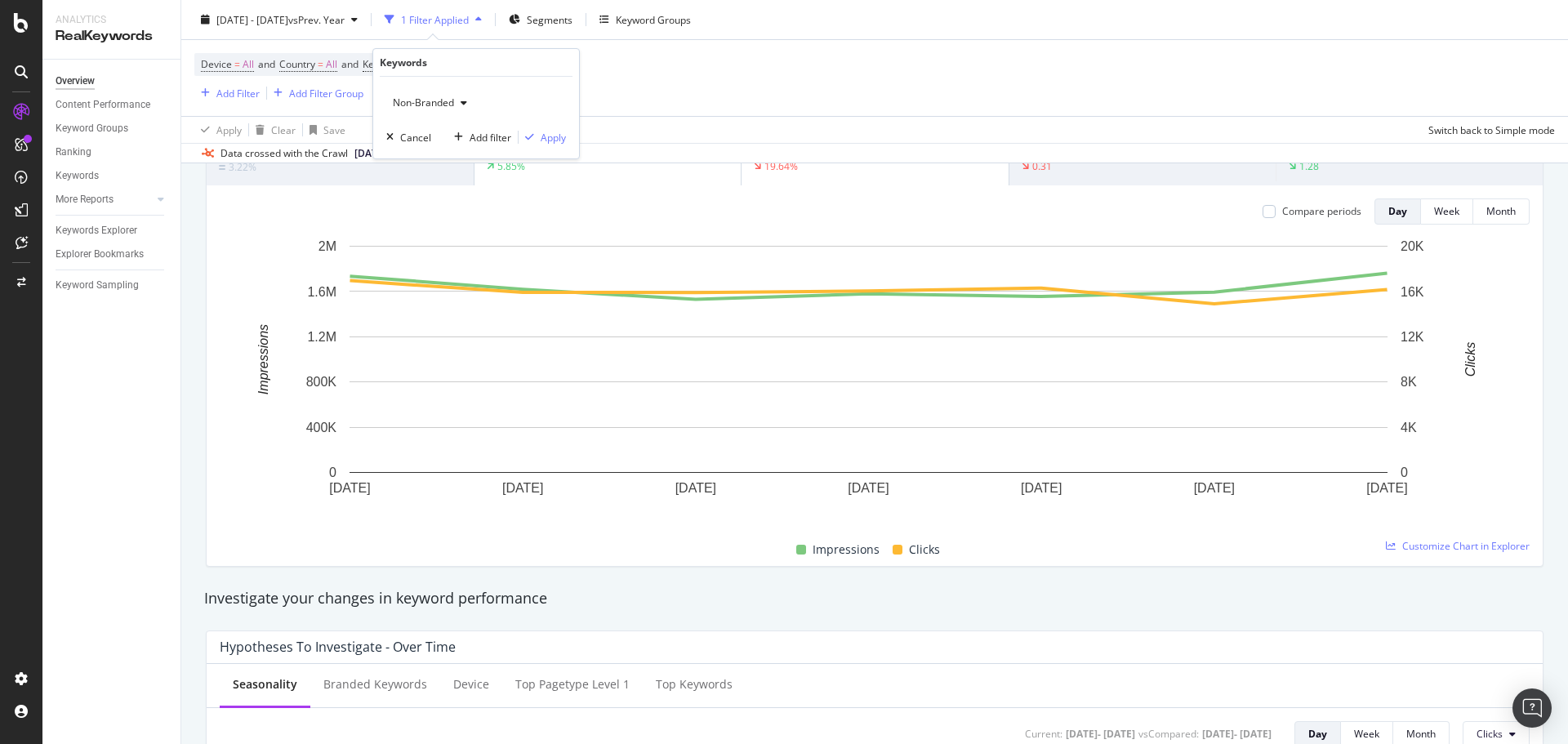
click at [418, 99] on span "Non-Branded" at bounding box center [420, 102] width 68 height 14
click at [462, 166] on span "Branded" at bounding box center [483, 159] width 166 height 15
click at [544, 132] on div "Apply" at bounding box center [553, 138] width 26 height 14
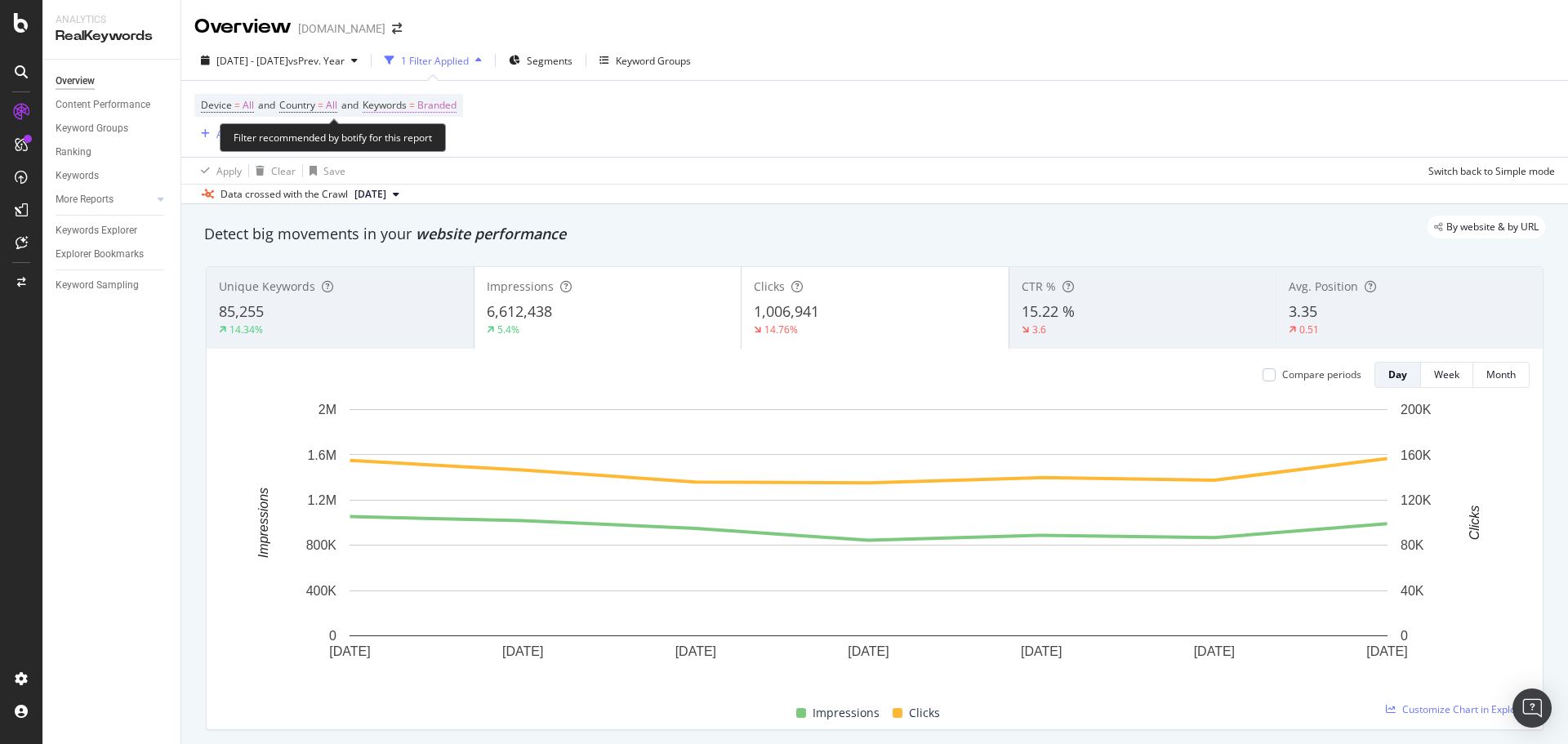
click at [456, 109] on span "Branded" at bounding box center [437, 105] width 39 height 23
click at [432, 147] on span "Branded" at bounding box center [409, 143] width 46 height 14
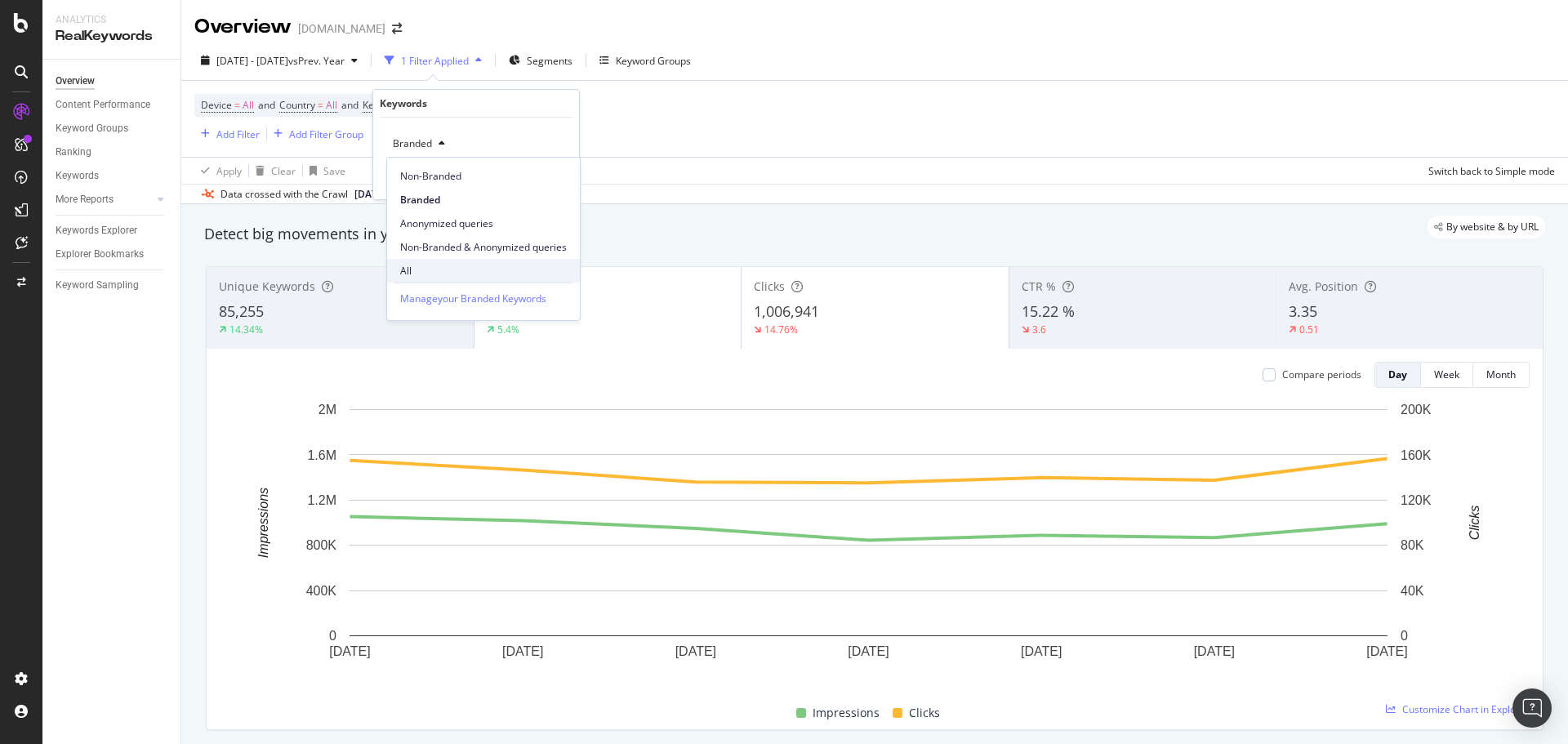
click at [438, 263] on span "All" at bounding box center [483, 270] width 166 height 15
click at [549, 178] on div "Apply" at bounding box center [553, 178] width 26 height 14
